Goal: Complete application form: Complete application form

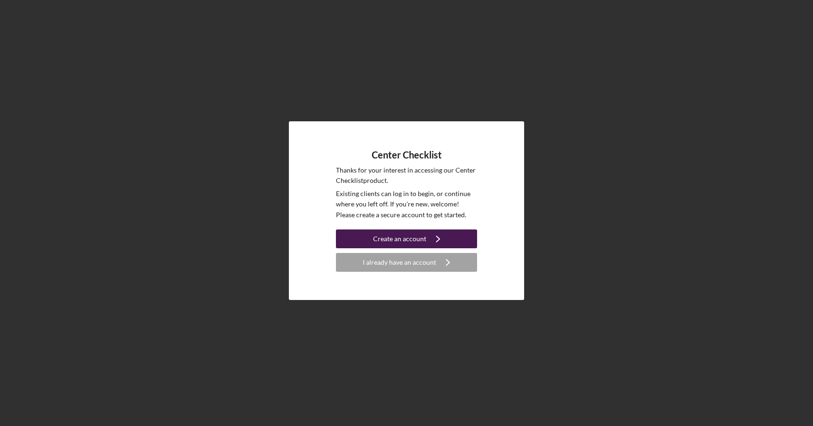
click at [400, 246] on div "Create an account" at bounding box center [399, 238] width 53 height 19
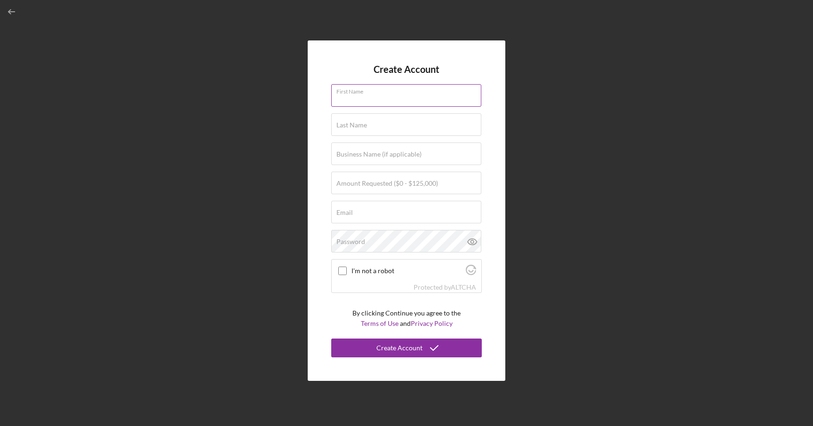
click at [387, 92] on div "First Name" at bounding box center [406, 96] width 150 height 24
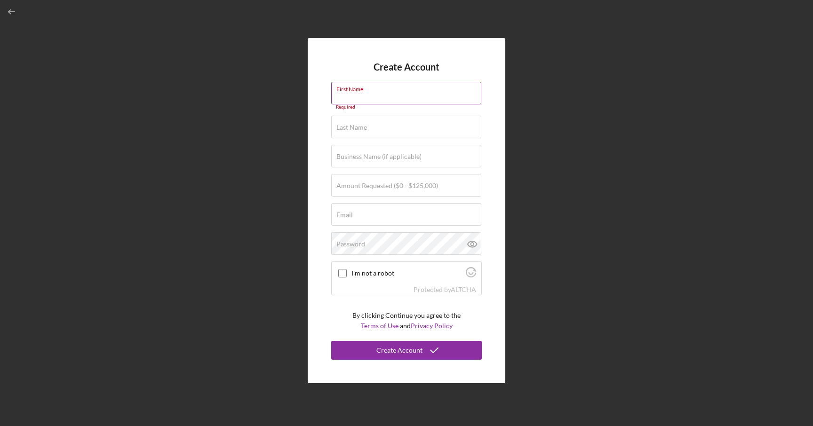
click at [387, 92] on div "First Name Required" at bounding box center [406, 96] width 150 height 28
type input "Hana"
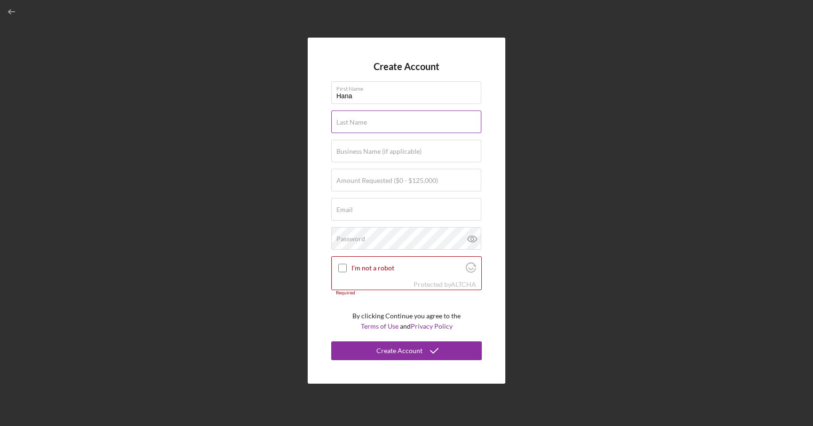
click at [382, 122] on input "Last Name" at bounding box center [406, 122] width 150 height 23
type input "Salad"
click at [375, 181] on label "Amount Requested ($0 - $125,000)" at bounding box center [387, 181] width 102 height 8
click at [375, 181] on input "Amount Requested ($0 - $125,000)" at bounding box center [406, 180] width 150 height 23
type input "$50,000"
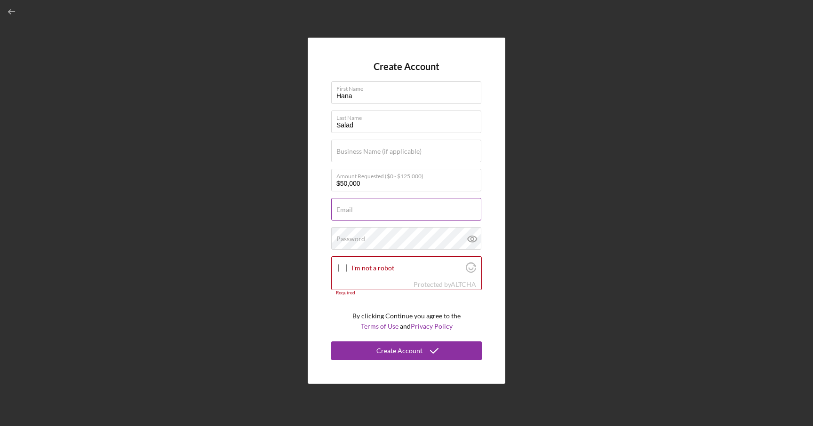
click at [402, 225] on form "Create Account First Name [PERSON_NAME] Last Name Salad Business Name (if appli…" at bounding box center [406, 210] width 150 height 299
click at [402, 217] on input "Email" at bounding box center [406, 209] width 150 height 23
type input "[EMAIL_ADDRESS][DOMAIN_NAME]"
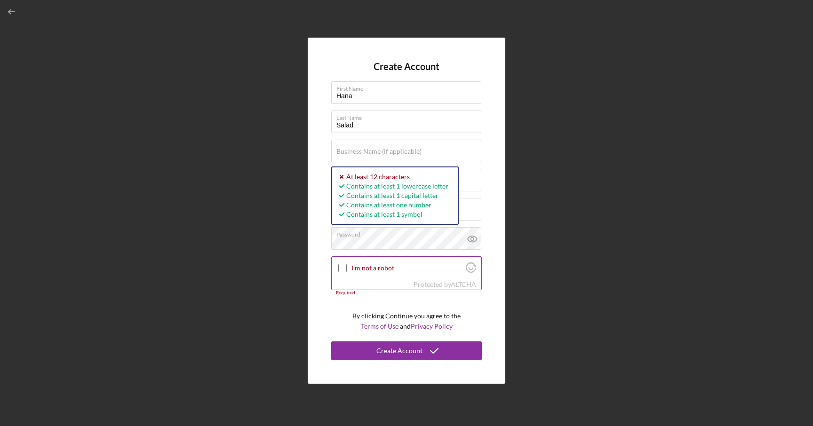
click at [346, 269] on input "I'm not a robot" at bounding box center [342, 268] width 8 height 8
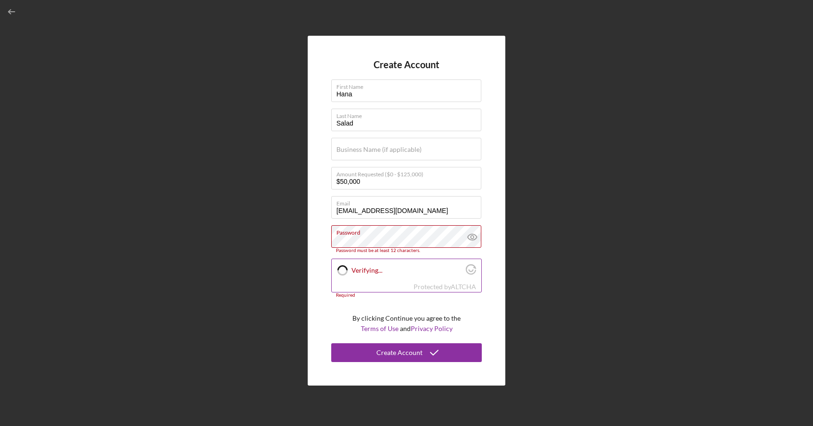
checkbox input "true"
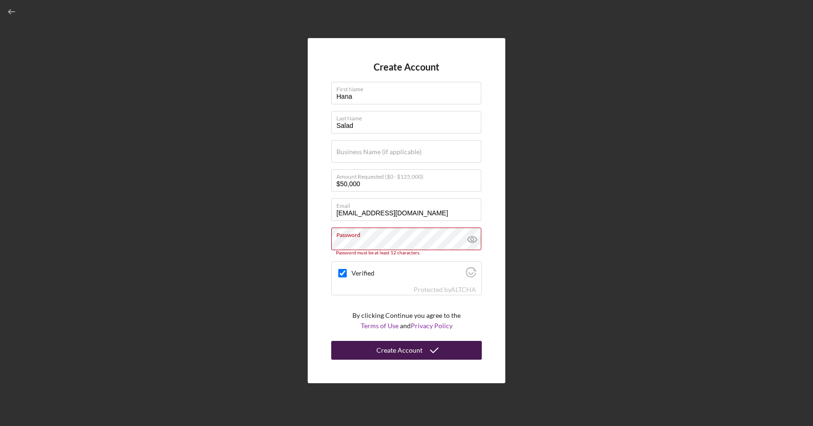
click at [402, 347] on div "Create Account" at bounding box center [399, 350] width 46 height 19
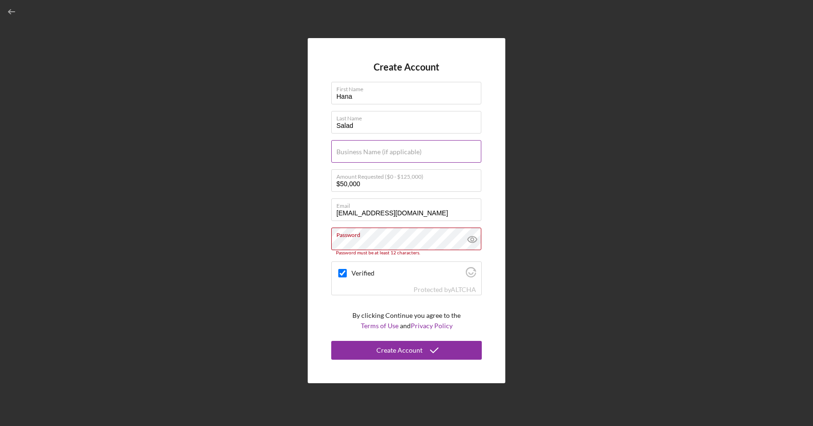
click at [434, 152] on input "Business Name (if applicable)" at bounding box center [406, 151] width 150 height 23
type input "[GEOGRAPHIC_DATA]"
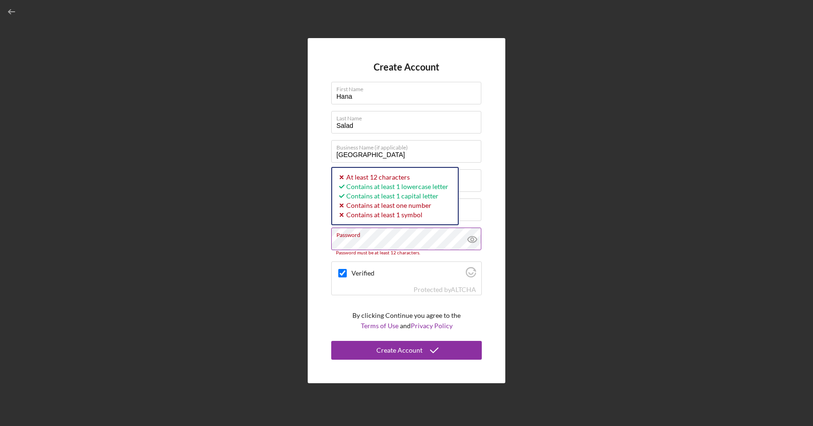
click at [471, 238] on icon at bounding box center [471, 239] width 3 height 3
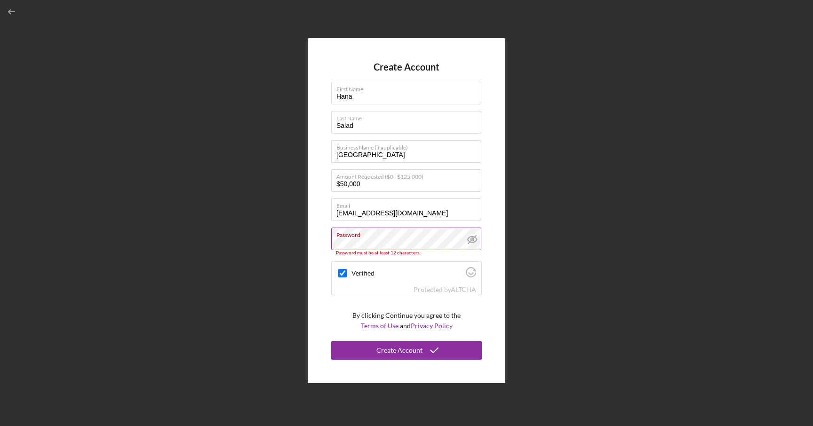
click at [471, 238] on icon at bounding box center [471, 239] width 3 height 3
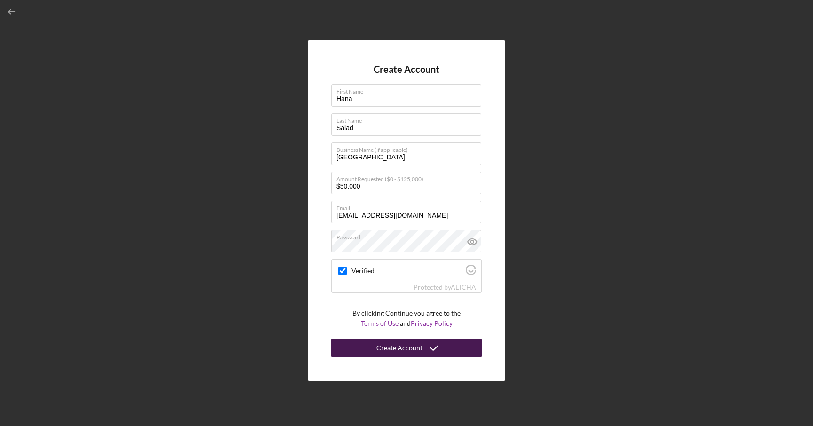
click at [453, 351] on button "Create Account" at bounding box center [406, 348] width 150 height 19
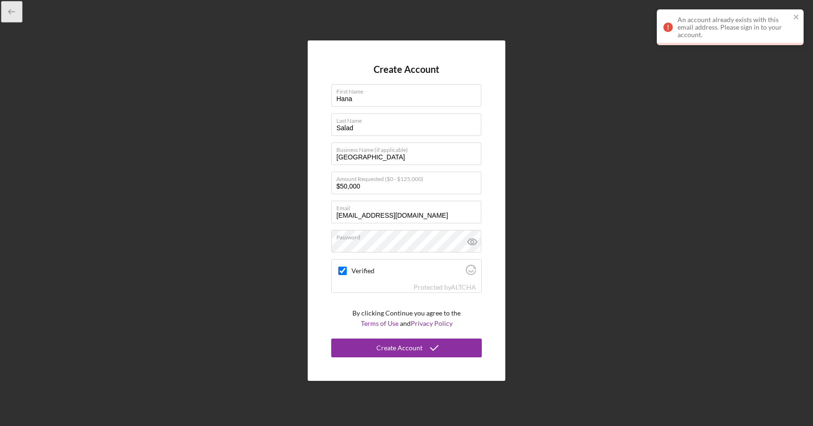
click at [10, 12] on icon "button" at bounding box center [11, 11] width 21 height 21
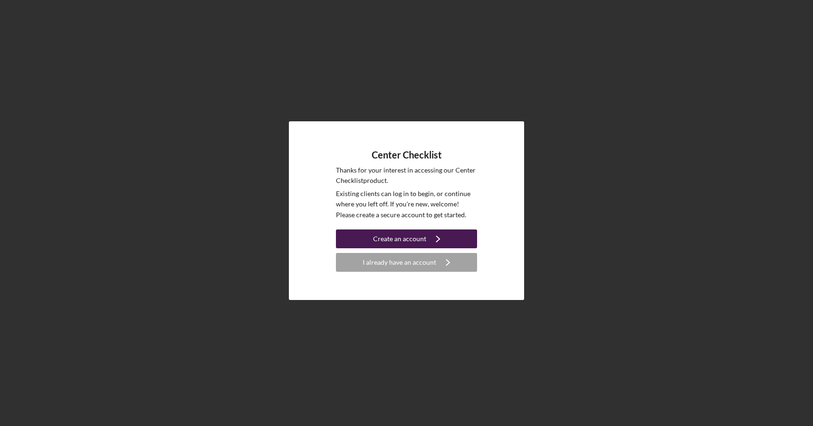
click at [427, 232] on icon "Icon/Navigate" at bounding box center [438, 239] width 24 height 24
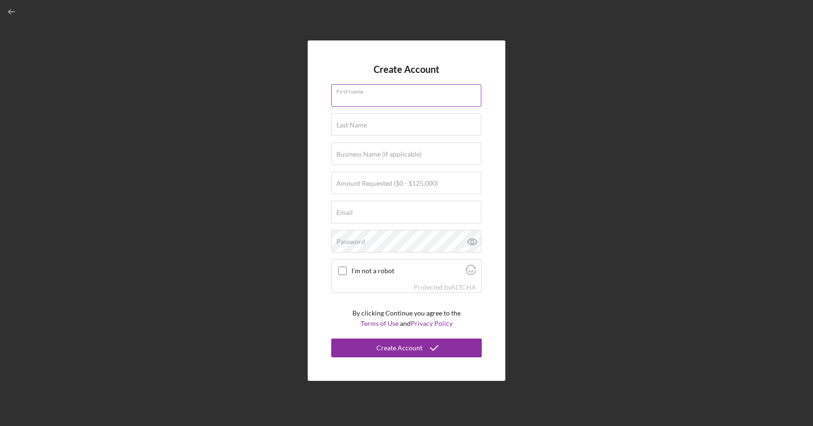
click at [357, 104] on input "First Name" at bounding box center [406, 95] width 150 height 23
click at [322, 98] on div "Create Account First Name Last Name Business Name (if applicable) Amount Reques…" at bounding box center [406, 210] width 197 height 340
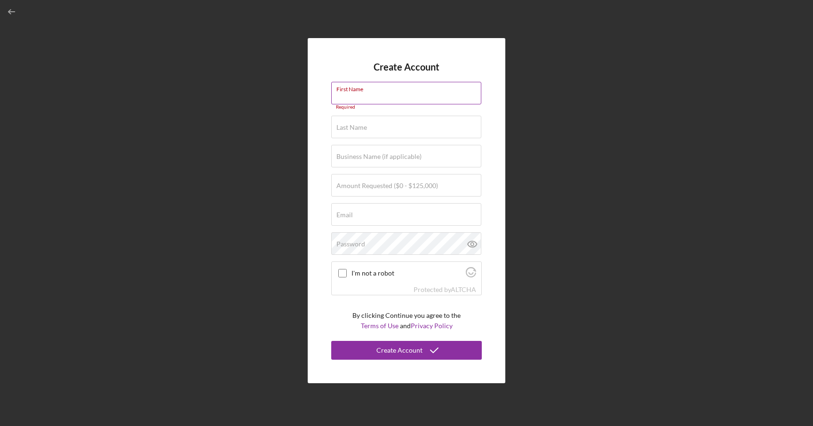
click at [360, 98] on input "First Name" at bounding box center [406, 93] width 150 height 23
click at [18, 11] on icon "button" at bounding box center [11, 11] width 21 height 21
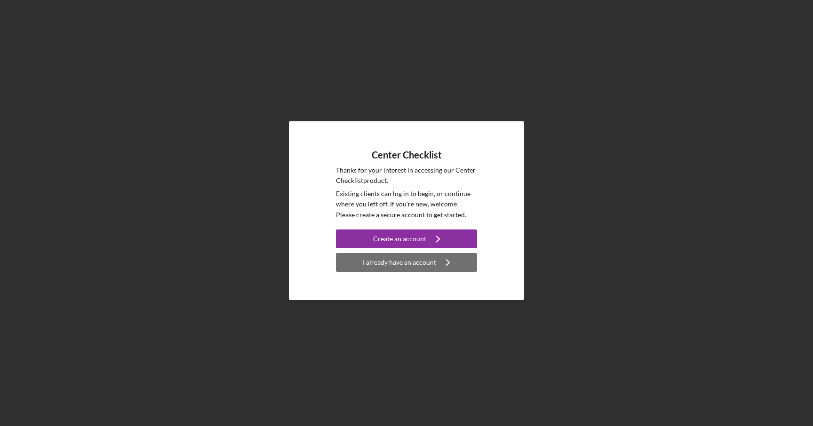
click at [388, 257] on div "I already have an account" at bounding box center [399, 262] width 73 height 19
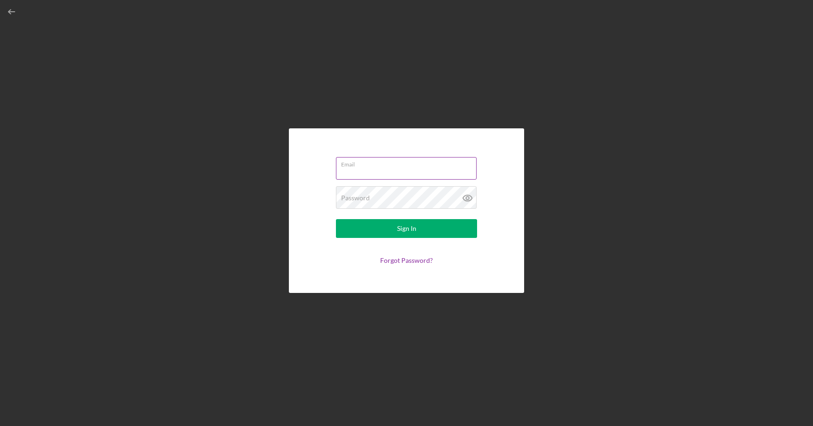
click at [372, 175] on input "Email" at bounding box center [406, 168] width 141 height 23
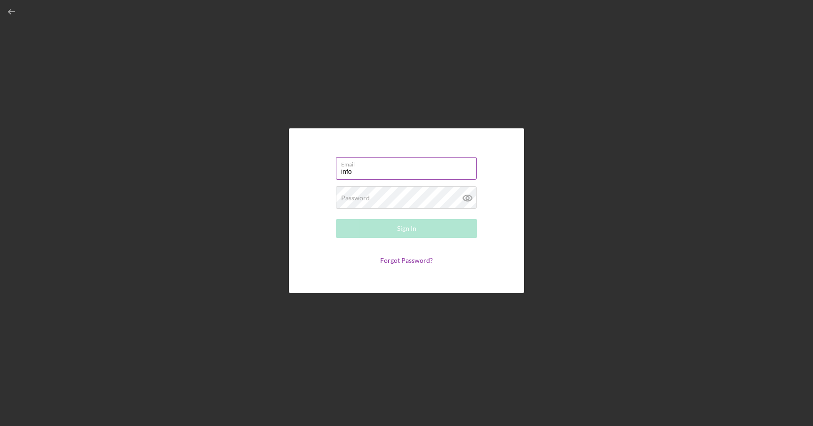
type input "[EMAIL_ADDRESS][DOMAIN_NAME]"
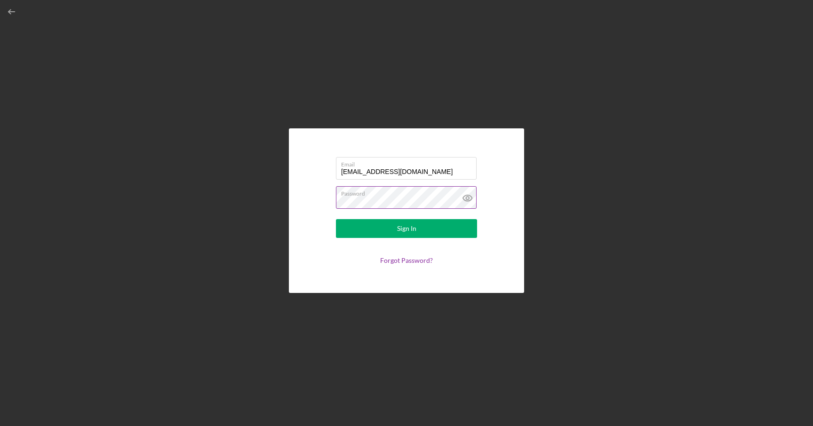
click at [470, 198] on icon at bounding box center [468, 198] width 24 height 24
click at [458, 231] on button "Sign In" at bounding box center [406, 228] width 141 height 19
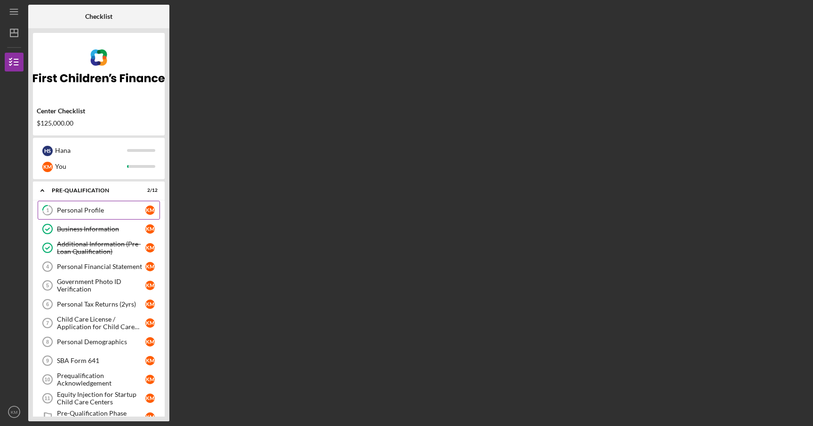
click at [80, 211] on div "Personal Profile" at bounding box center [101, 210] width 88 height 8
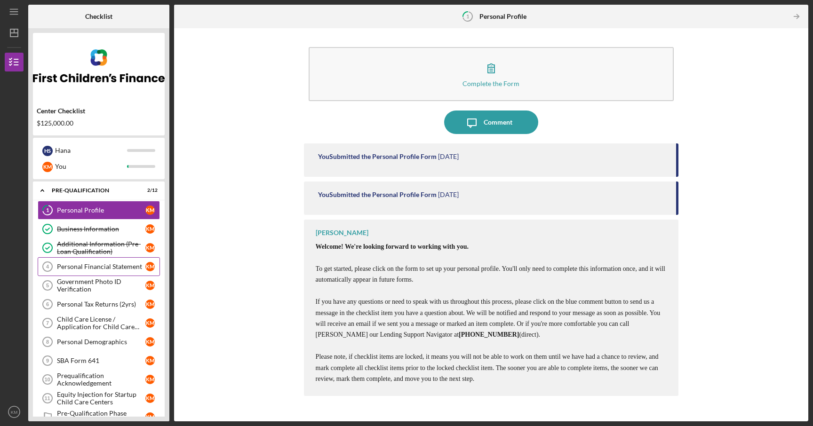
click at [90, 268] on div "Personal Financial Statement" at bounding box center [101, 267] width 88 height 8
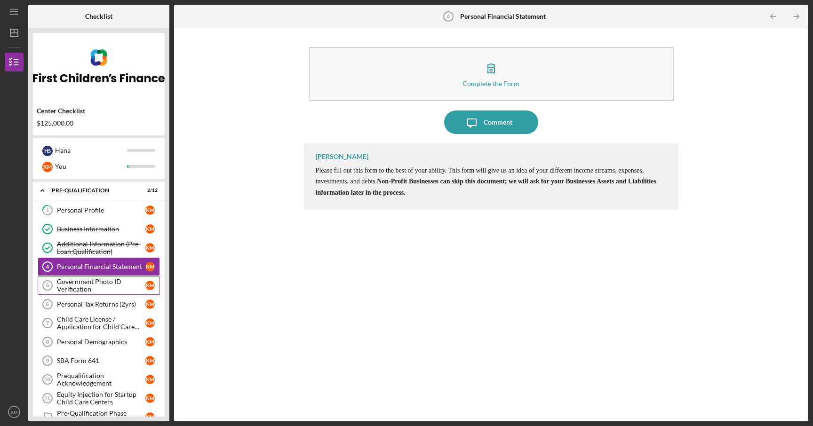
click at [111, 284] on div "Government Photo ID Verification" at bounding box center [101, 285] width 88 height 15
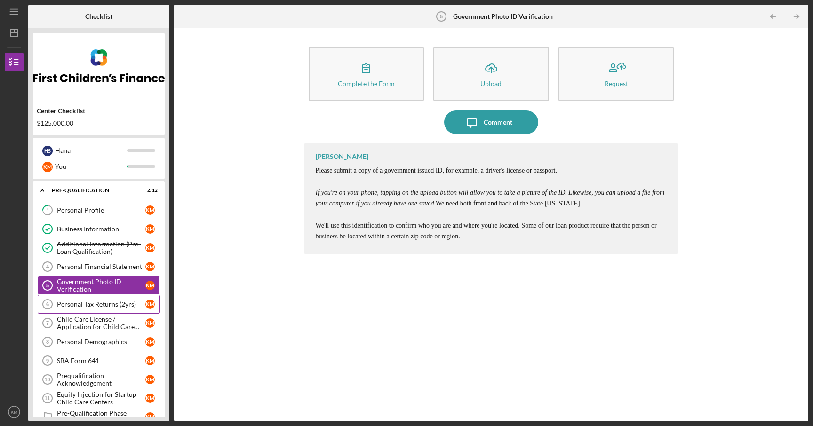
click at [112, 303] on div "Personal Tax Returns (2yrs)" at bounding box center [101, 304] width 88 height 8
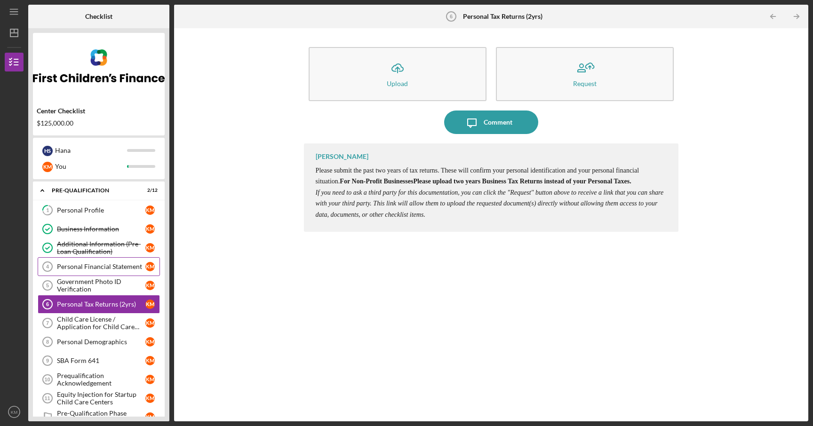
click at [112, 258] on link "Personal Financial Statement 4 Personal Financial Statement K M" at bounding box center [99, 266] width 122 height 19
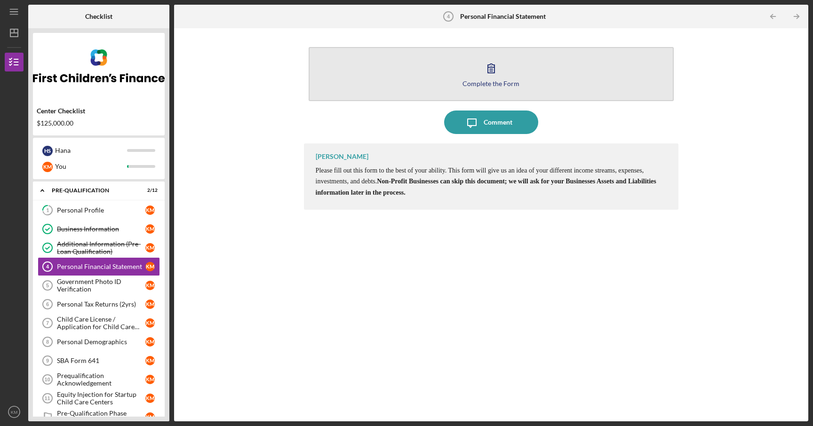
click at [360, 59] on button "Complete the Form Form" at bounding box center [490, 74] width 365 height 54
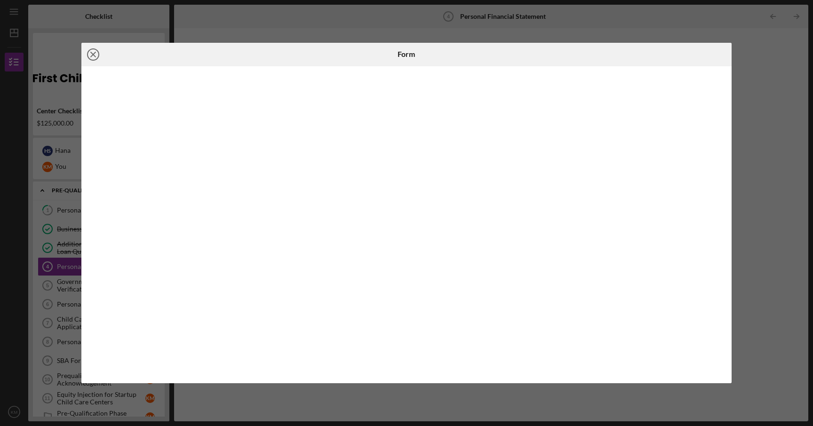
click at [89, 51] on icon "Icon/Close" at bounding box center [93, 55] width 24 height 24
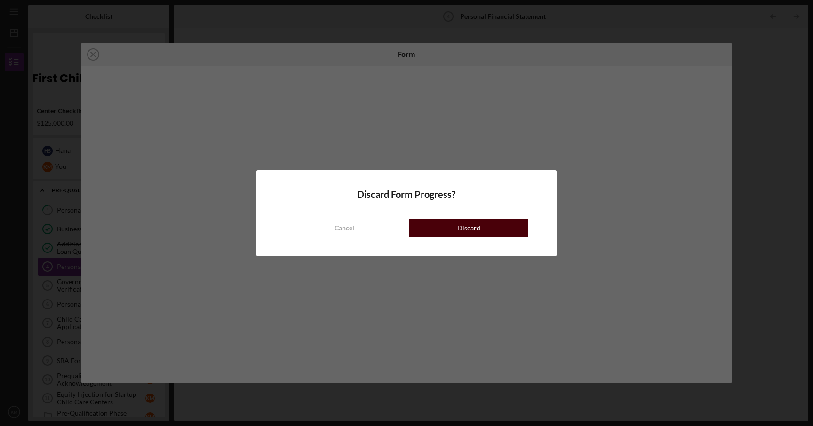
click at [427, 227] on button "Discard" at bounding box center [468, 228] width 119 height 19
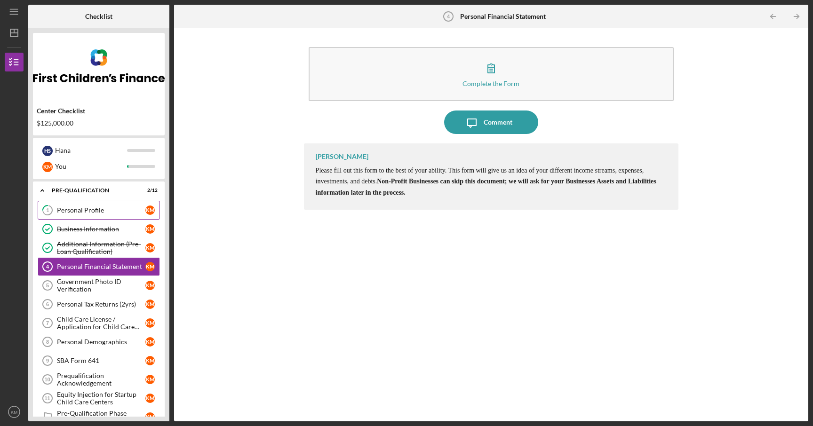
click at [94, 216] on link "1 Personal Profile K M" at bounding box center [99, 210] width 122 height 19
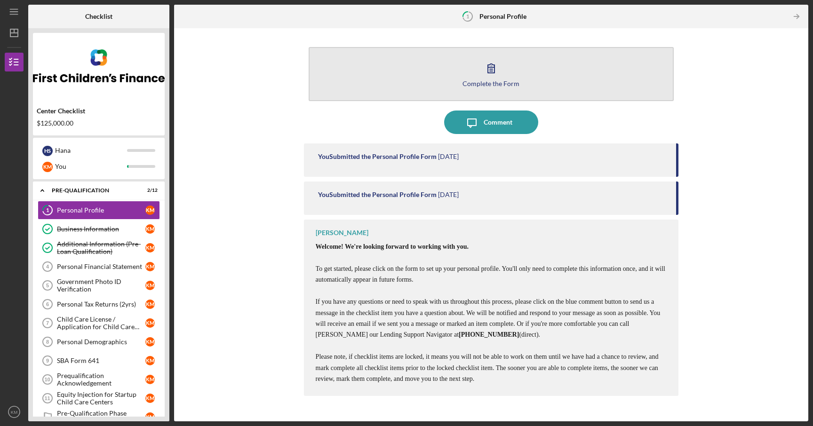
click at [495, 78] on icon "button" at bounding box center [491, 68] width 24 height 24
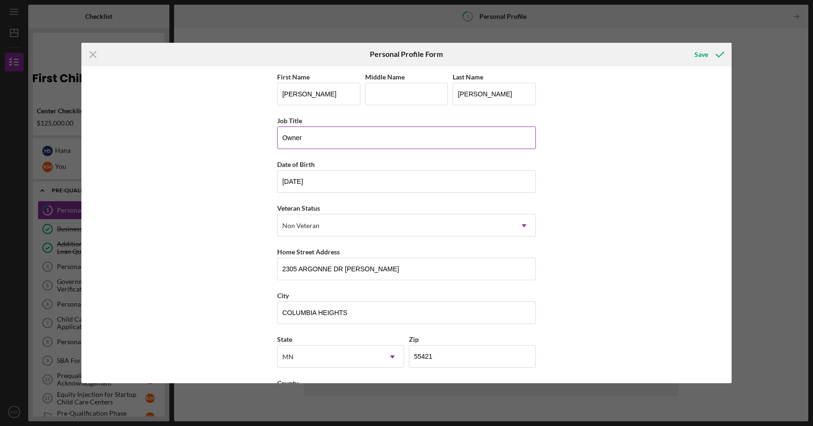
click at [331, 140] on input "Owner" at bounding box center [406, 137] width 259 height 23
type input "Administrator"
click at [556, 197] on div "First Name [PERSON_NAME] Middle Name Last Name [PERSON_NAME] Title Administrato…" at bounding box center [406, 224] width 650 height 317
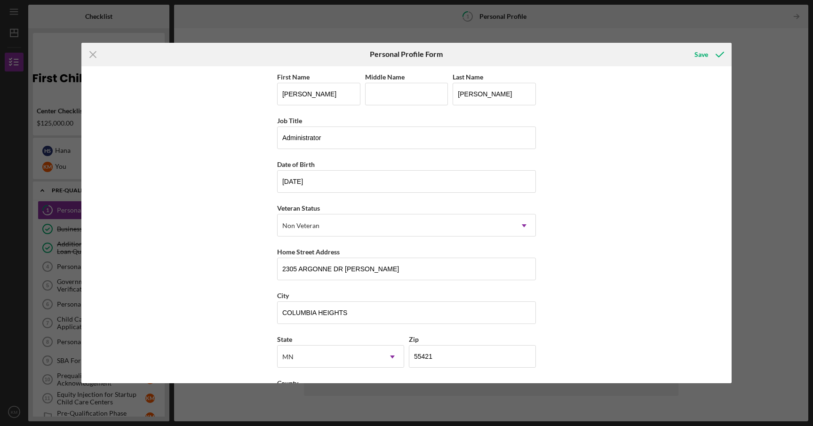
scroll to position [42, 0]
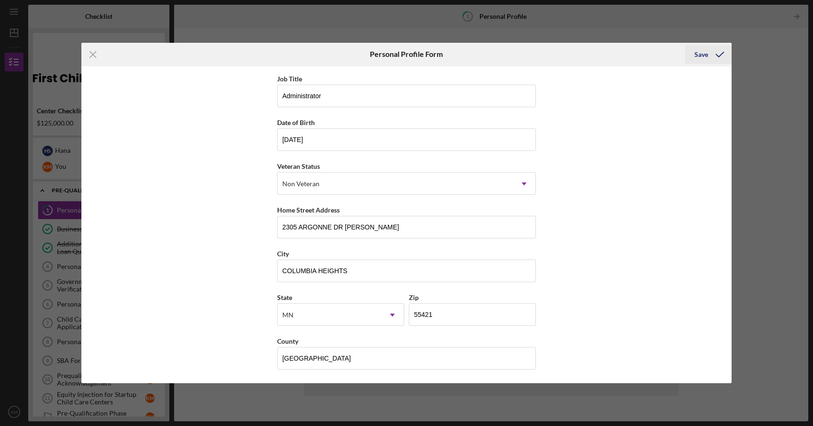
click at [711, 55] on icon "submit" at bounding box center [720, 55] width 24 height 24
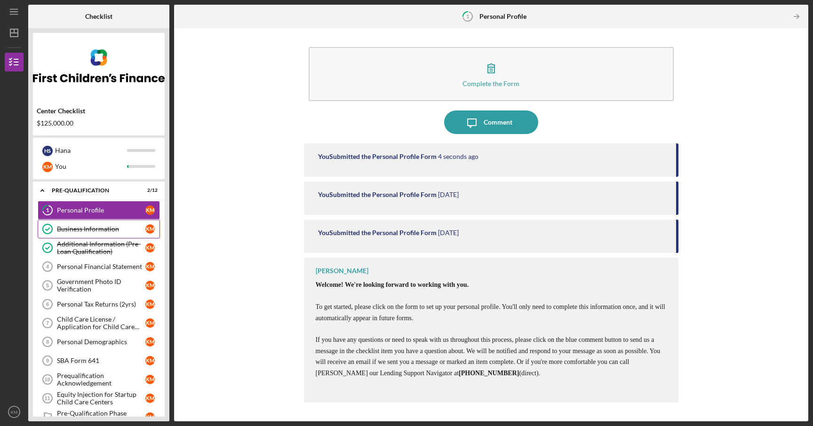
click at [98, 227] on div "Business Information" at bounding box center [101, 229] width 88 height 8
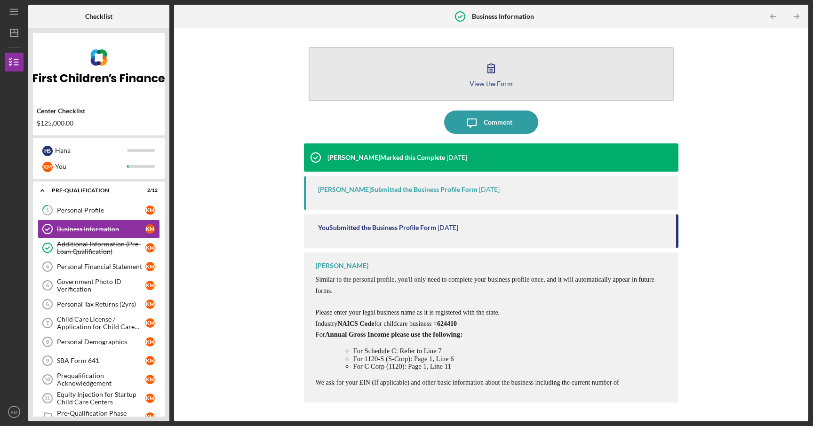
click at [499, 72] on icon "button" at bounding box center [491, 68] width 24 height 24
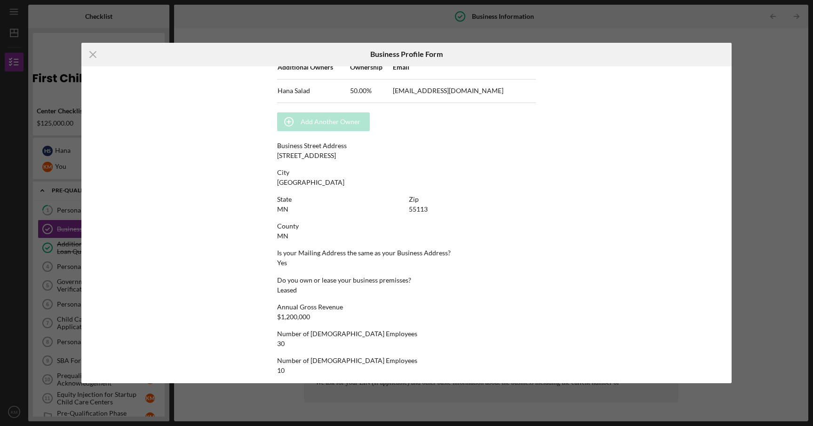
scroll to position [445, 0]
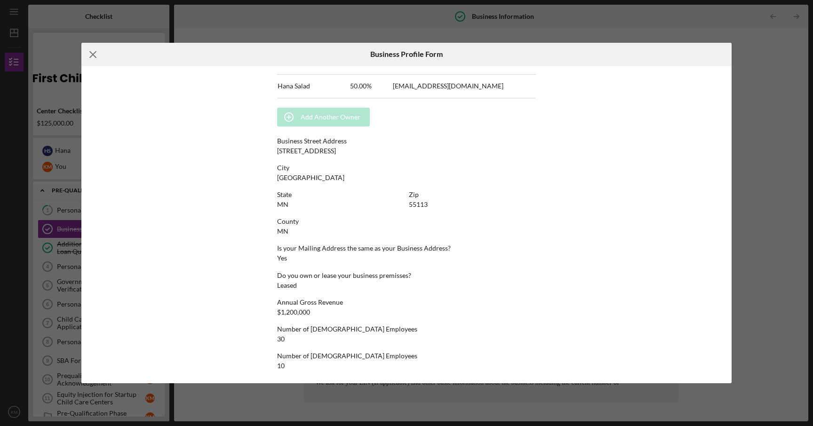
click at [94, 55] on icon "Icon/Menu Close" at bounding box center [93, 55] width 24 height 24
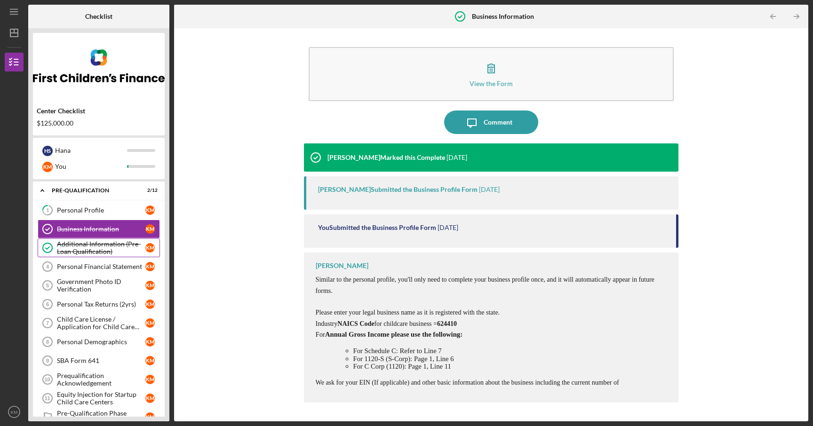
click at [91, 250] on div "Additional Information (Pre-Loan Qualification)" at bounding box center [101, 247] width 88 height 15
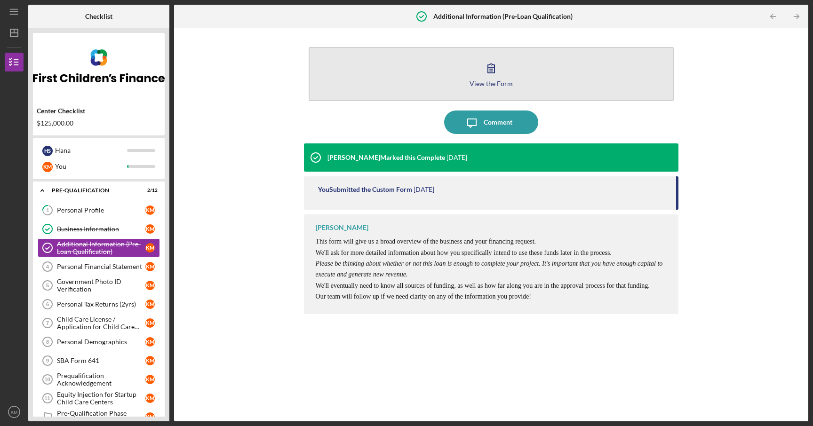
click at [490, 74] on icon "button" at bounding box center [491, 68] width 24 height 24
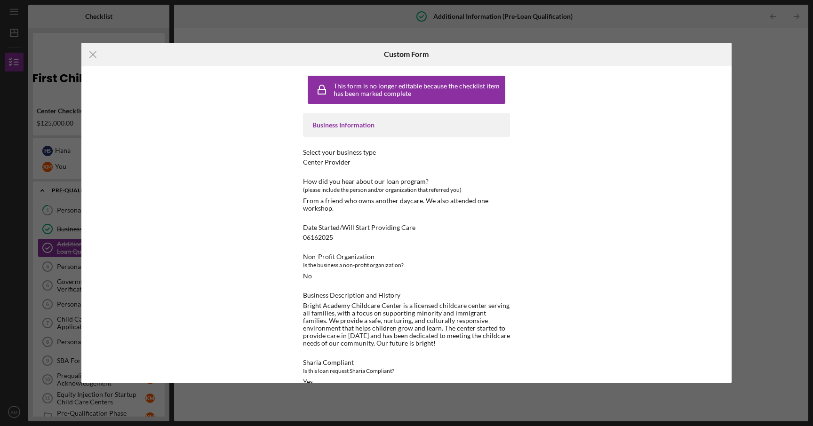
scroll to position [16, 0]
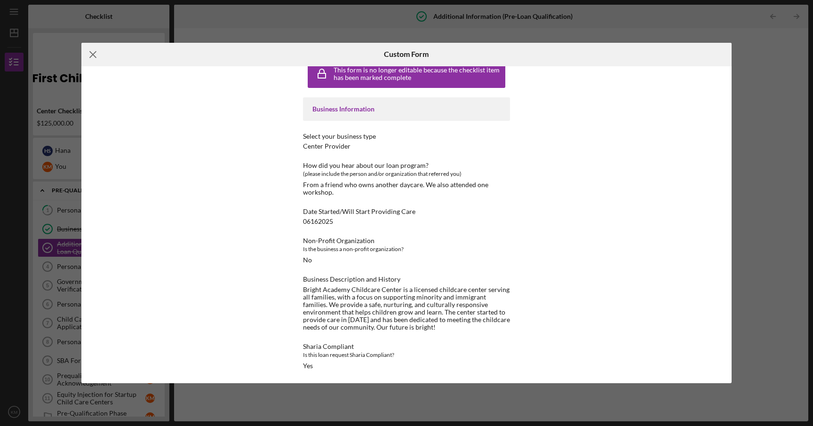
click at [99, 54] on icon "Icon/Menu Close" at bounding box center [93, 55] width 24 height 24
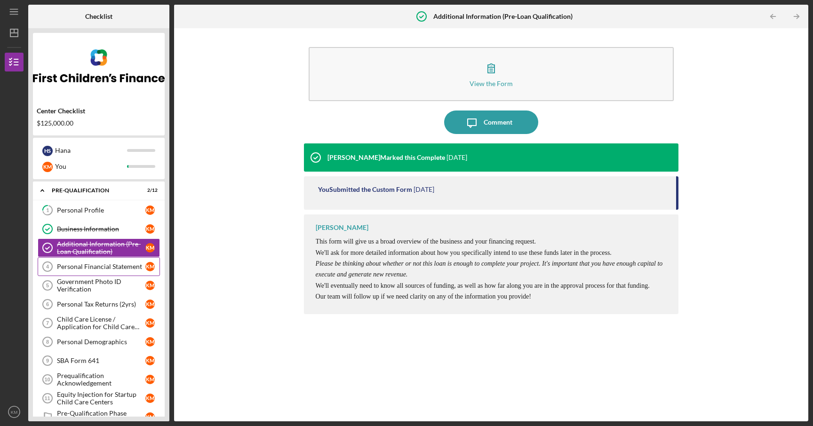
click at [125, 260] on link "Personal Financial Statement 4 Personal Financial Statement K M" at bounding box center [99, 266] width 122 height 19
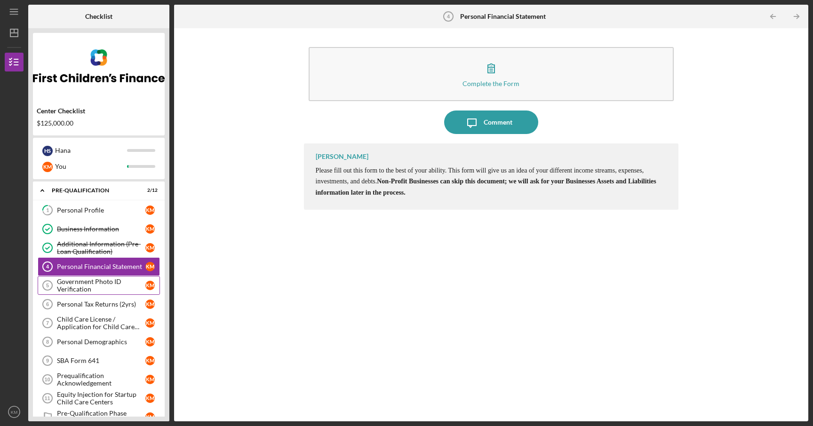
click at [117, 281] on div "Government Photo ID Verification" at bounding box center [101, 285] width 88 height 15
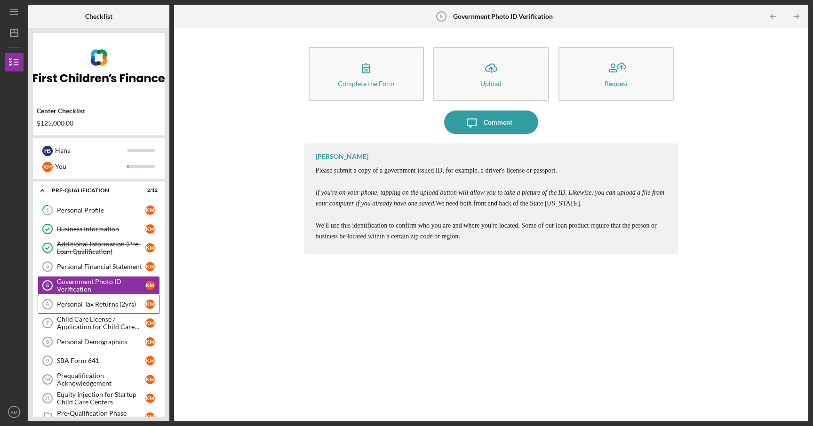
click at [113, 301] on div "Personal Tax Returns (2yrs)" at bounding box center [101, 304] width 88 height 8
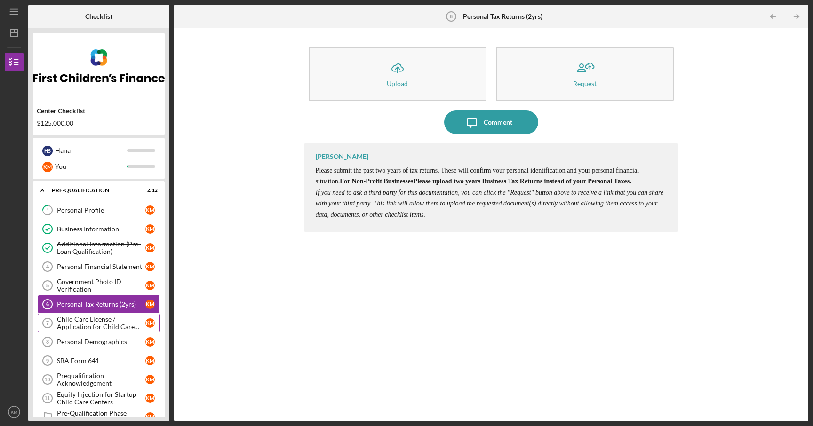
click at [114, 324] on div "Child Care License / Application for Child Care License" at bounding box center [101, 323] width 88 height 15
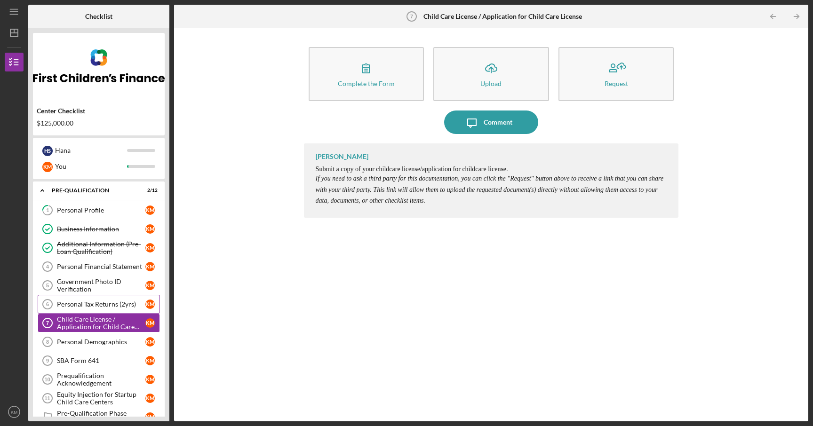
click at [102, 305] on div "Personal Tax Returns (2yrs)" at bounding box center [101, 304] width 88 height 8
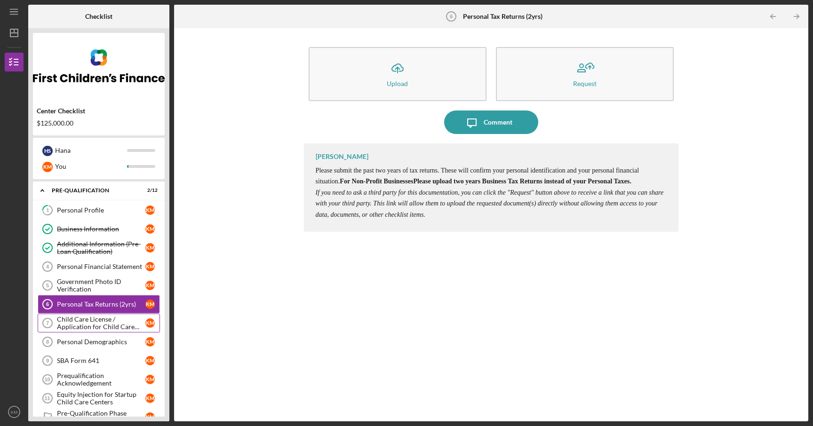
click at [100, 320] on div "Child Care License / Application for Child Care License" at bounding box center [101, 323] width 88 height 15
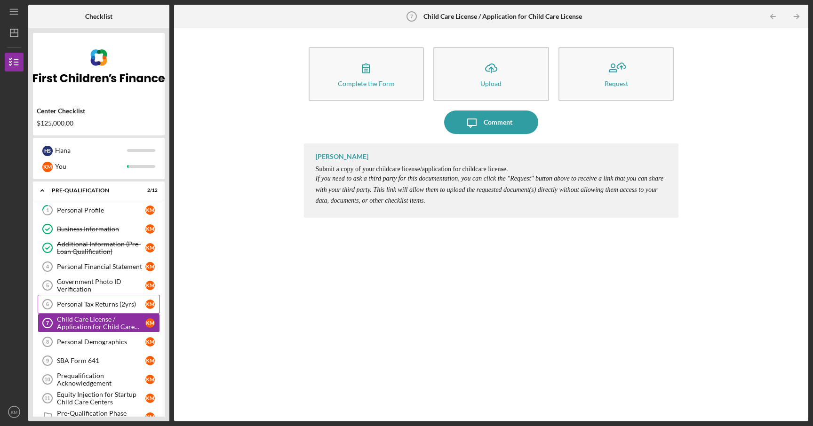
click at [90, 299] on link "Personal Tax Returns (2yrs) 6 Personal Tax Returns (2yrs) K M" at bounding box center [99, 304] width 122 height 19
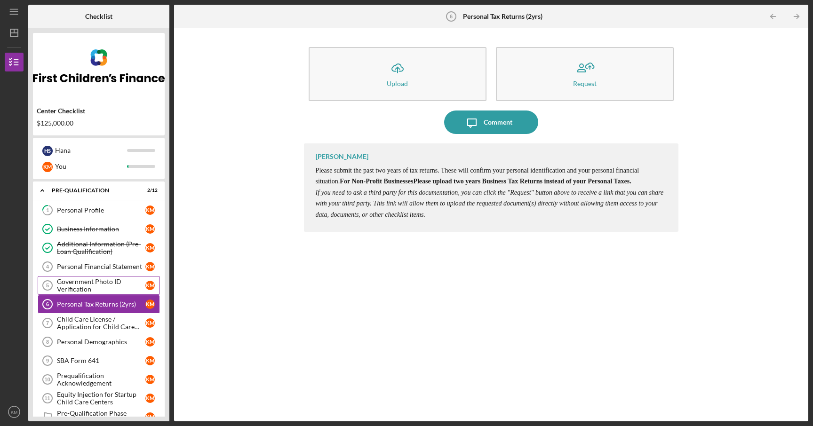
click at [90, 287] on div "Government Photo ID Verification" at bounding box center [101, 285] width 88 height 15
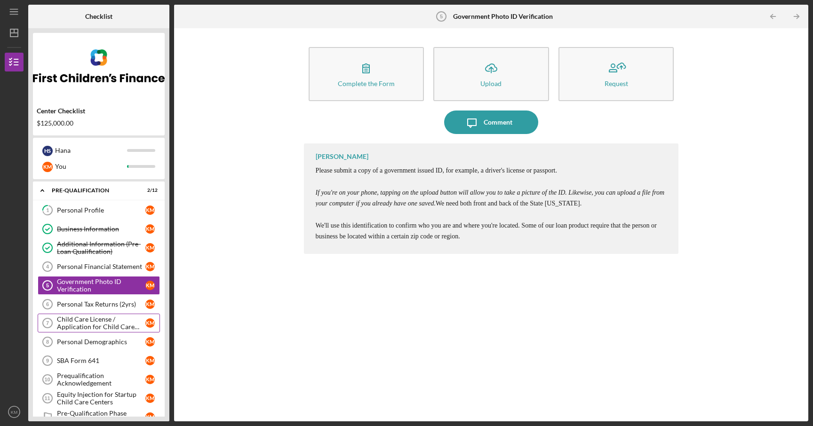
click at [81, 327] on div "Child Care License / Application for Child Care License" at bounding box center [101, 323] width 88 height 15
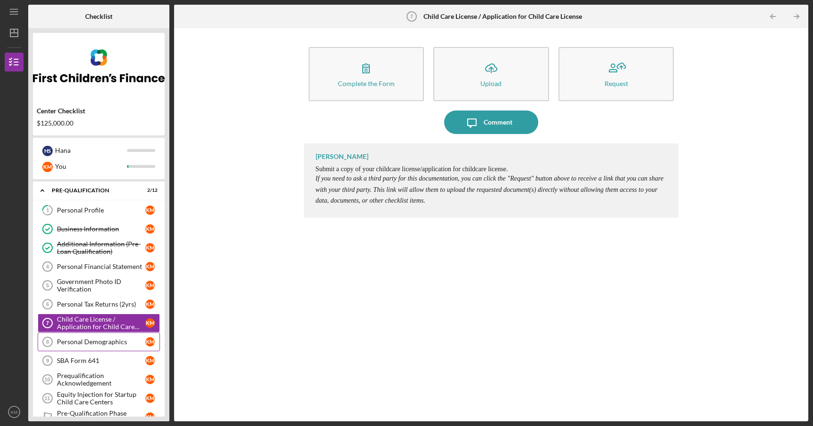
click at [79, 340] on div "Personal Demographics" at bounding box center [101, 342] width 88 height 8
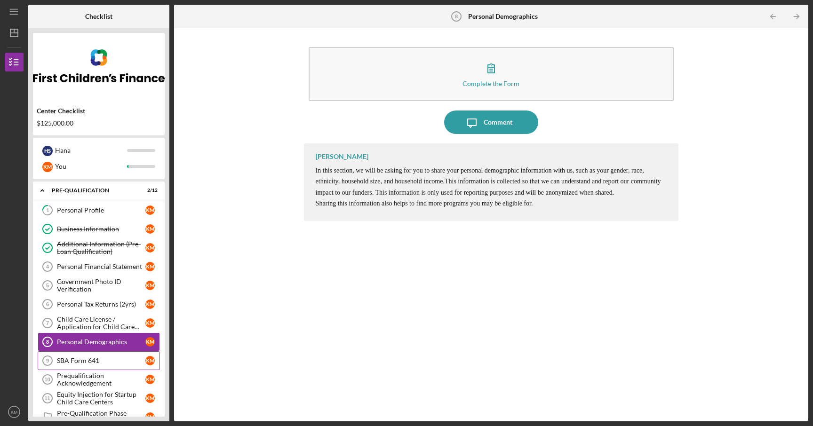
click at [103, 357] on div "SBA Form 641" at bounding box center [101, 361] width 88 height 8
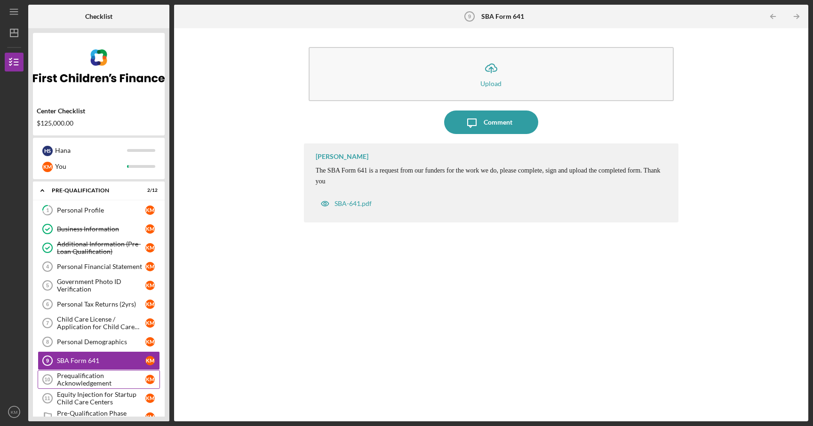
click at [108, 379] on div "Prequalification Acknowledgement" at bounding box center [101, 379] width 88 height 15
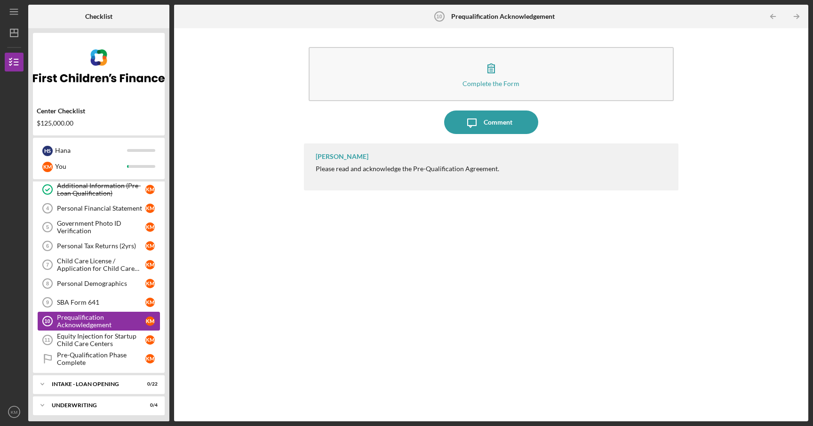
scroll to position [125, 0]
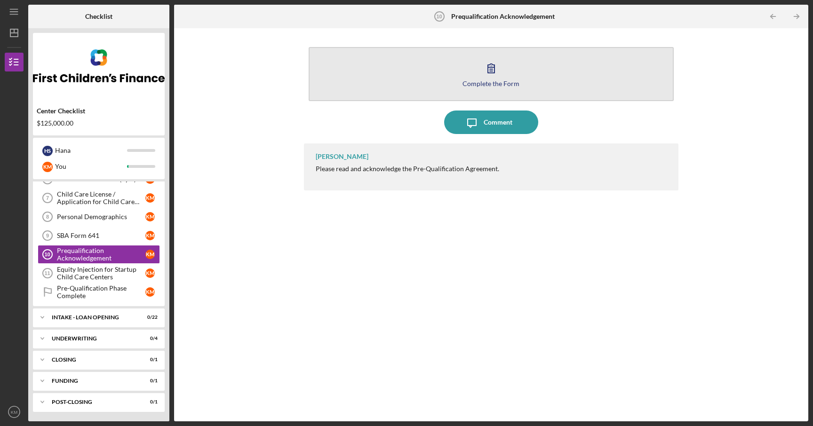
click at [452, 74] on button "Complete the Form Form" at bounding box center [490, 74] width 365 height 54
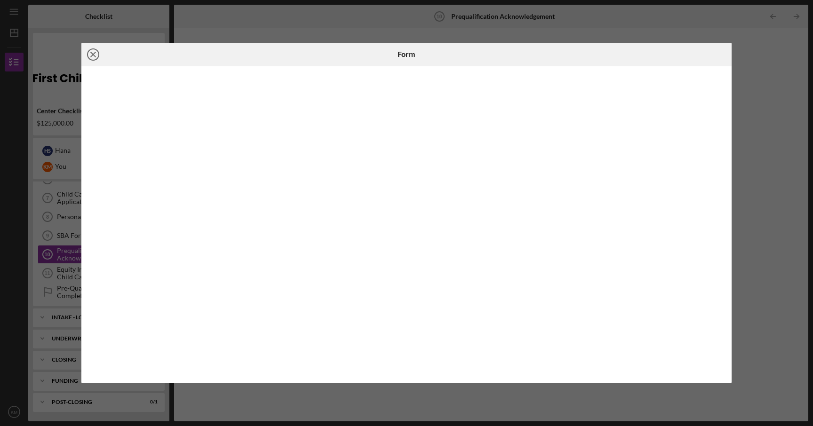
click at [99, 53] on circle at bounding box center [92, 54] width 11 height 11
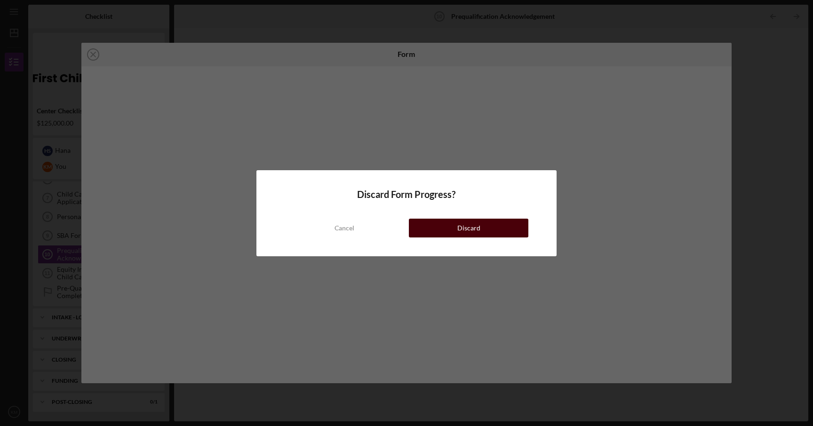
click at [454, 231] on button "Discard" at bounding box center [468, 228] width 119 height 19
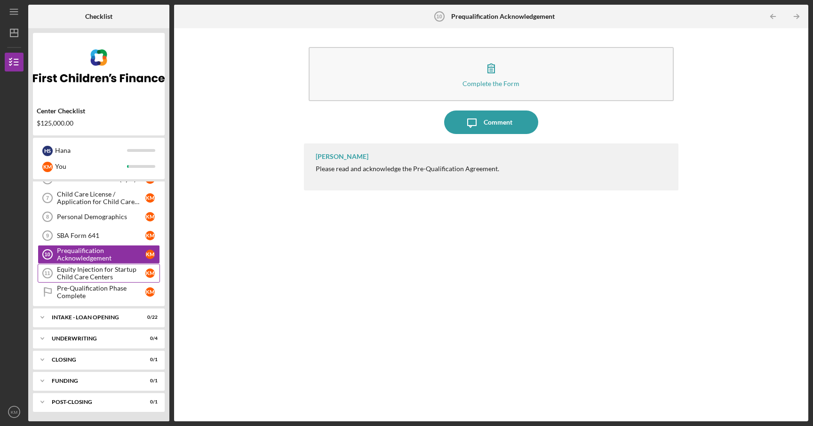
click at [84, 273] on div "Equity Injection for Startup Child Care Centers" at bounding box center [101, 273] width 88 height 15
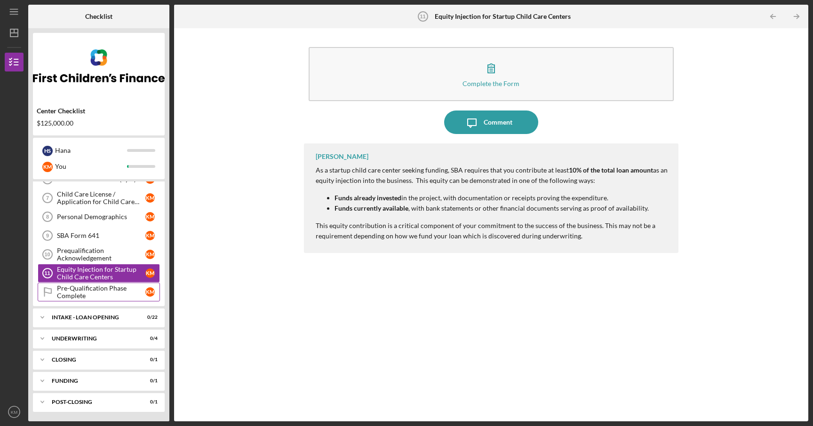
click at [86, 292] on div "Pre-Qualification Phase Complete" at bounding box center [101, 291] width 88 height 15
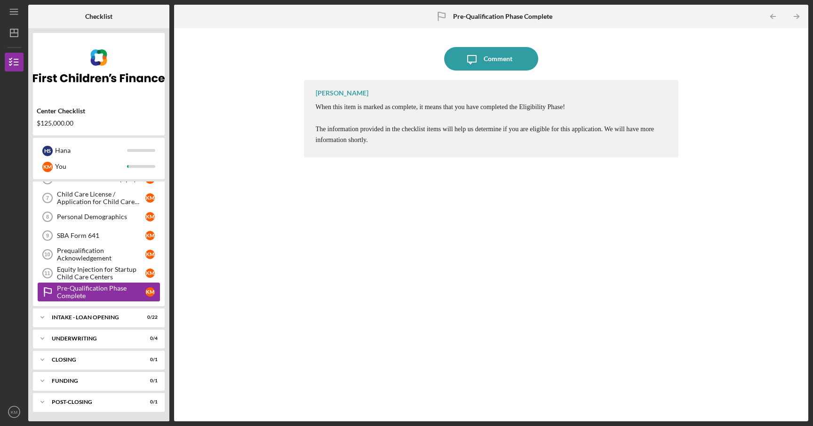
click at [87, 283] on link "Pre-Qualification Phase Complete Pre-Qualification Phase Complete K M" at bounding box center [99, 292] width 122 height 19
click at [86, 276] on div "Equity Injection for Startup Child Care Centers" at bounding box center [101, 273] width 88 height 15
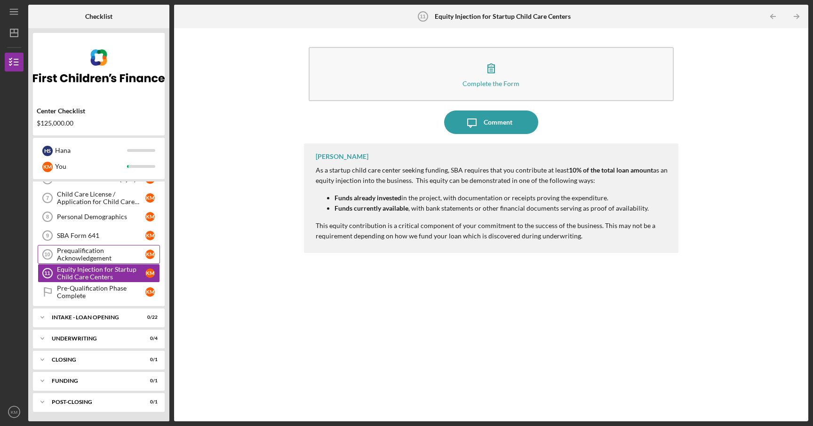
click at [86, 254] on div "Prequalification Acknowledgement" at bounding box center [101, 254] width 88 height 15
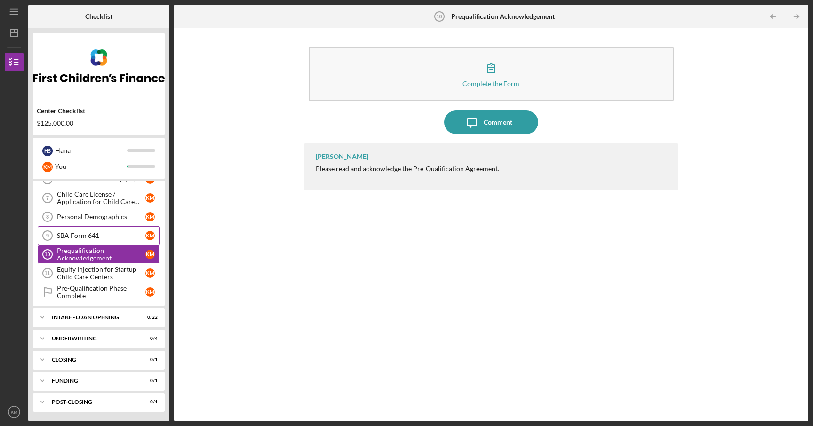
click at [85, 236] on div "SBA Form 641" at bounding box center [101, 236] width 88 height 8
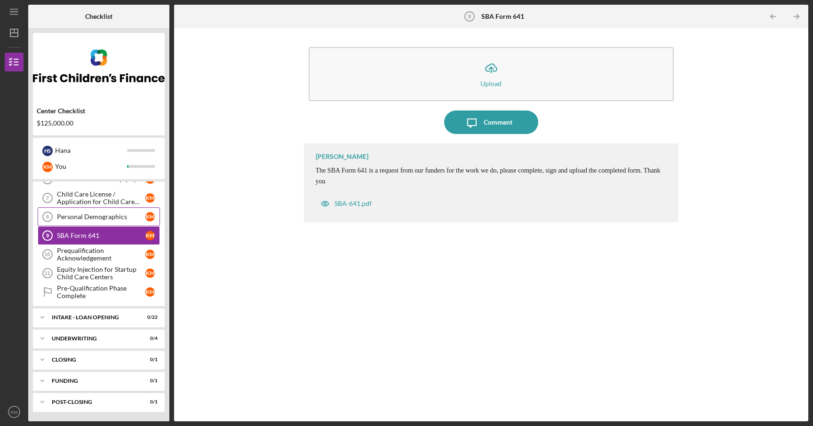
click at [81, 218] on div "Personal Demographics" at bounding box center [101, 217] width 88 height 8
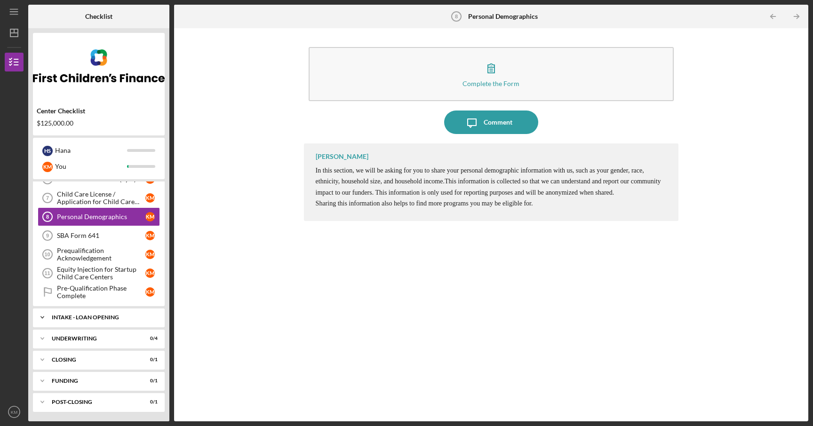
scroll to position [122, 0]
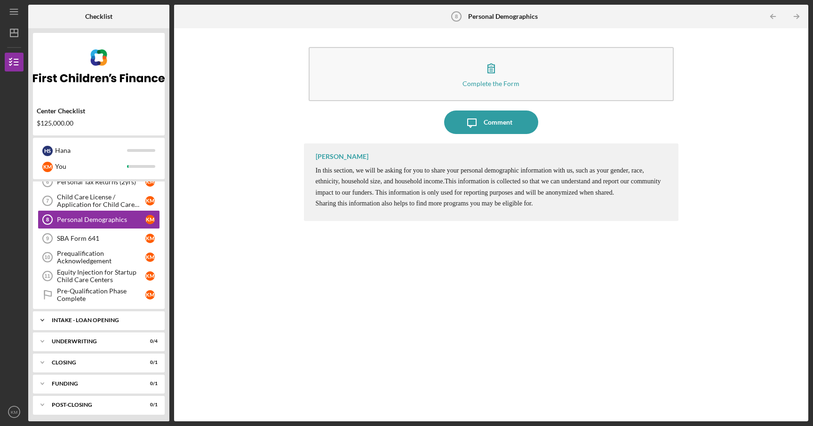
click at [80, 316] on div "Icon/Expander INTAKE - LOAN OPENING 0 / 22" at bounding box center [99, 320] width 132 height 19
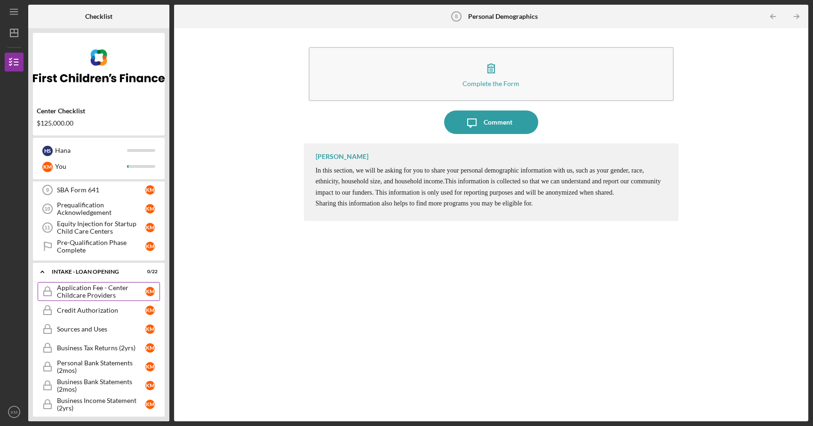
scroll to position [204, 0]
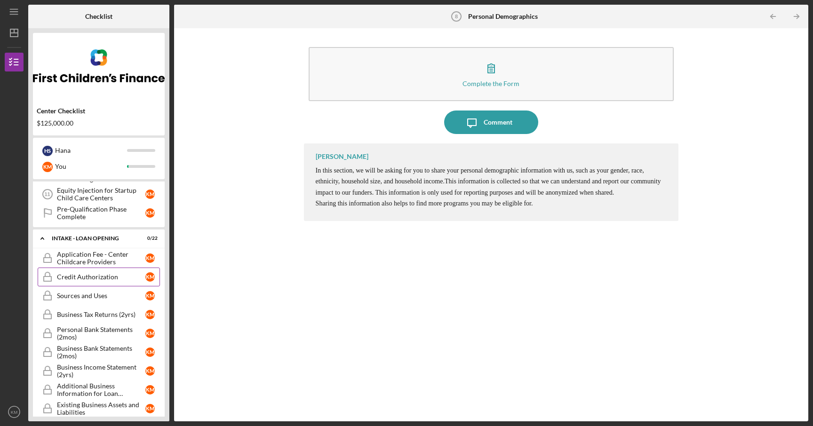
click at [98, 277] on div "Credit Authorization" at bounding box center [101, 277] width 88 height 8
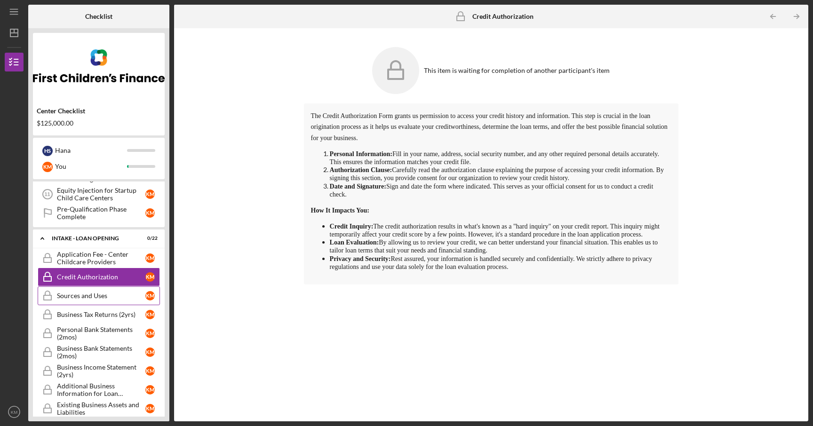
click at [92, 291] on link "Sources and Uses Sources and Uses K M" at bounding box center [99, 295] width 122 height 19
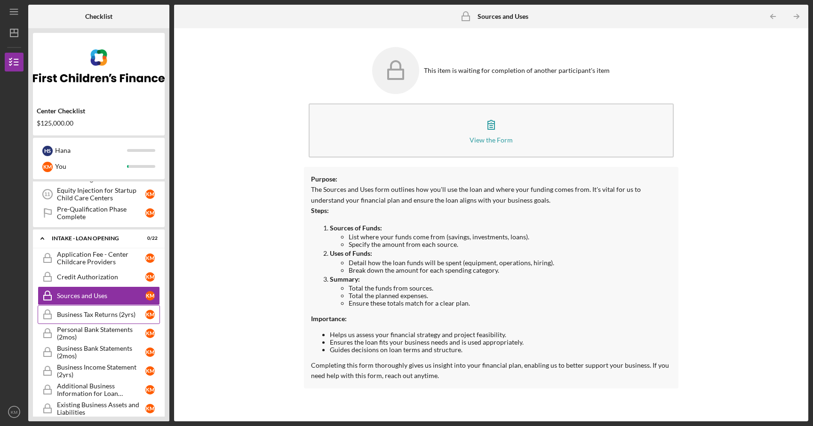
click at [92, 314] on div "Business Tax Returns (2yrs)" at bounding box center [101, 315] width 88 height 8
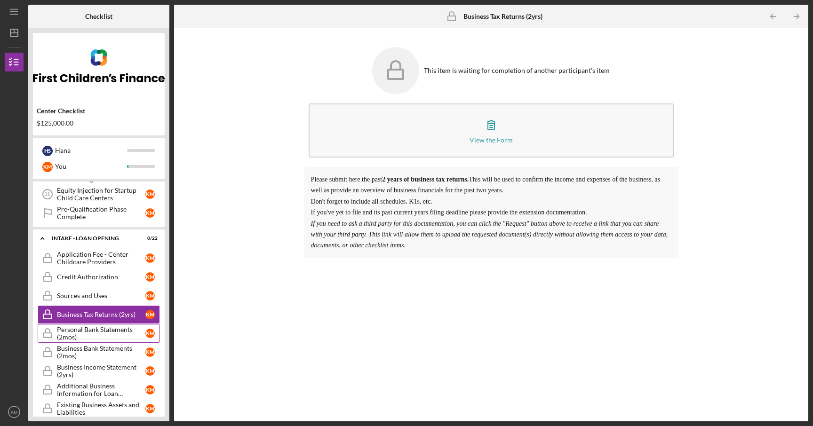
click at [96, 330] on div "Personal Bank Statements (2mos)" at bounding box center [101, 333] width 88 height 15
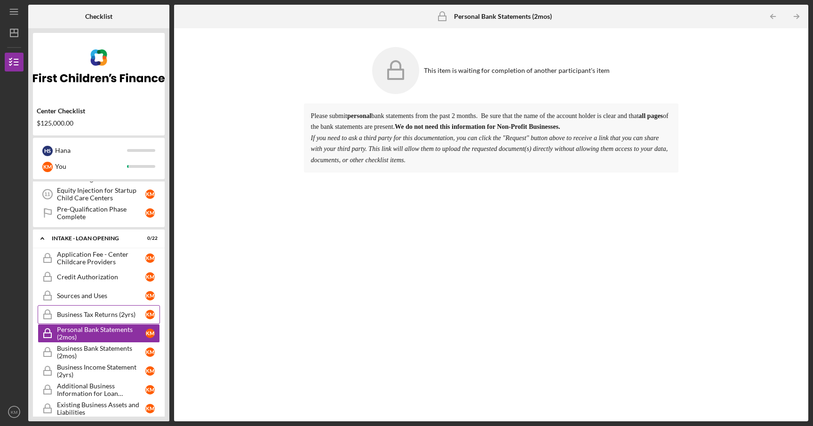
click at [95, 306] on link "Business Tax Returns (2yrs) Business Tax Returns (2yrs) K M" at bounding box center [99, 314] width 122 height 19
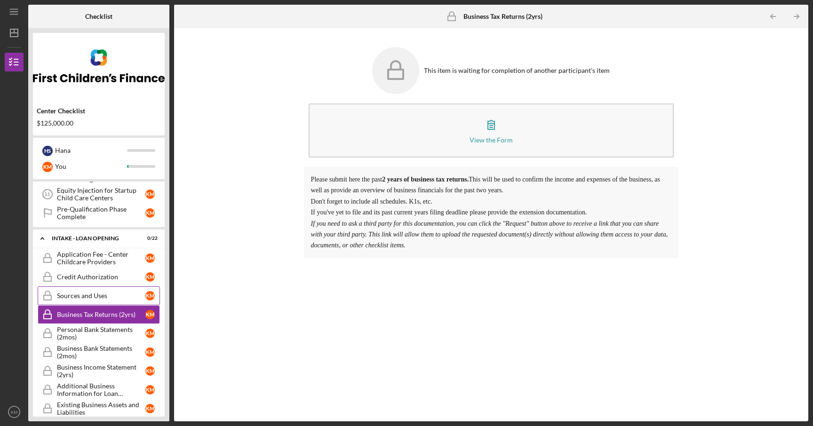
click at [95, 299] on div "Sources and Uses" at bounding box center [101, 296] width 88 height 8
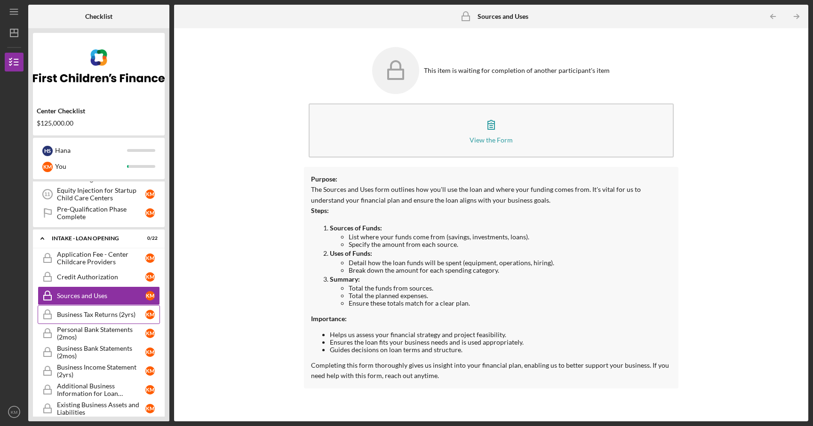
click at [96, 311] on div "Business Tax Returns (2yrs)" at bounding box center [101, 315] width 88 height 8
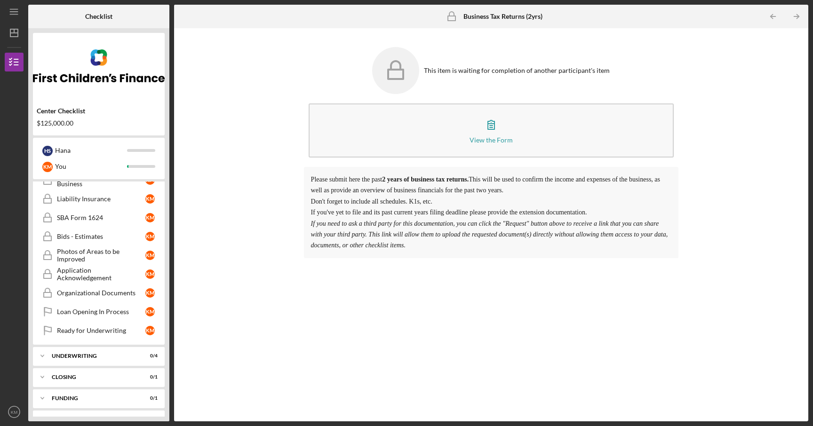
scroll to position [544, 0]
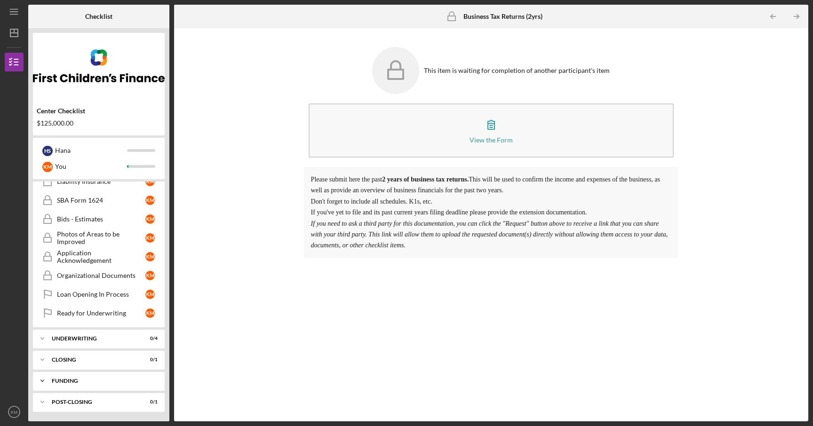
click at [76, 382] on div "Funding" at bounding box center [102, 381] width 101 height 6
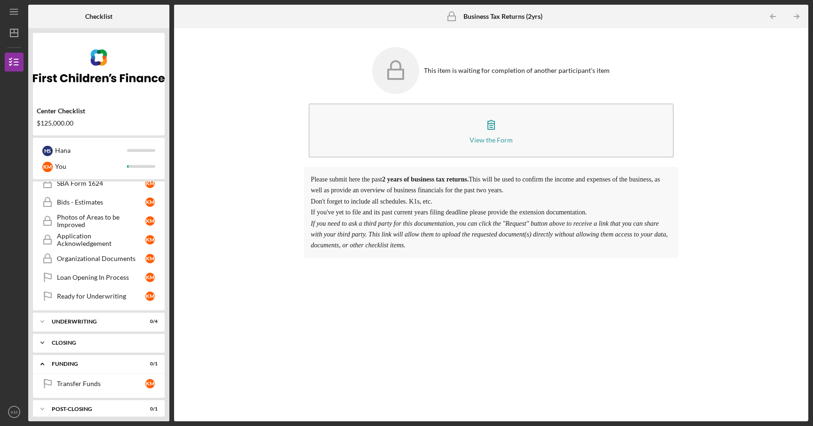
click at [85, 344] on div "CLOSING" at bounding box center [102, 343] width 101 height 6
click at [96, 319] on div "UNDERWRITING" at bounding box center [102, 322] width 101 height 6
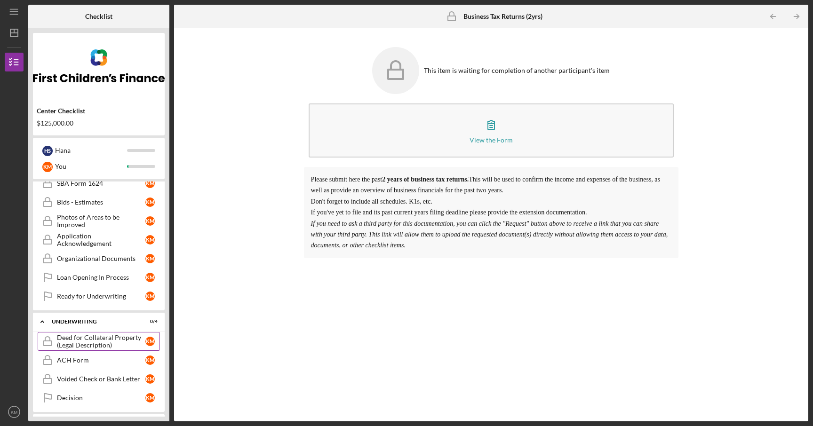
click at [99, 340] on div "Deed for Collateral Property (Legal Description)" at bounding box center [101, 341] width 88 height 15
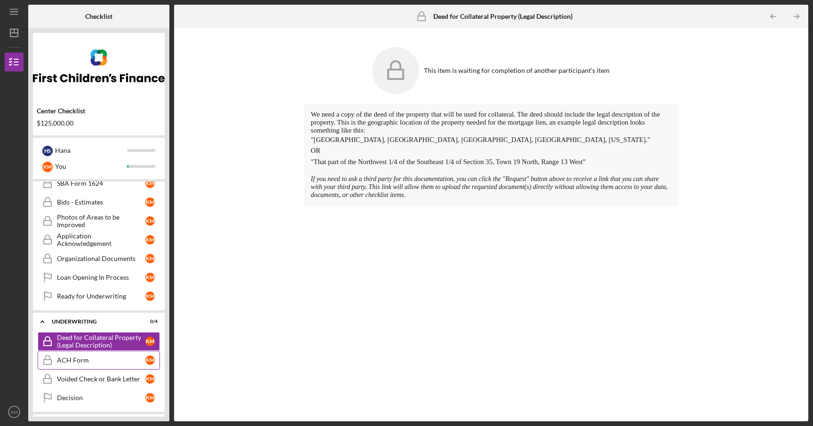
click at [101, 360] on div "ACH Form" at bounding box center [101, 360] width 88 height 8
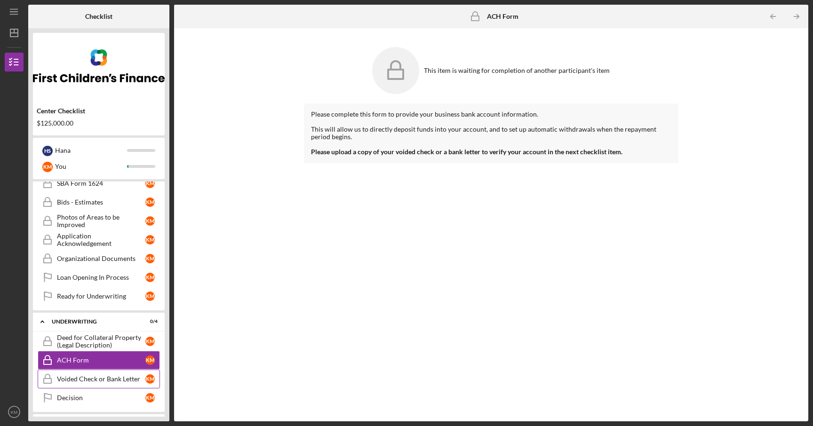
click at [100, 374] on link "Voided Check or Bank Letter Voided Check or Bank Letter K M" at bounding box center [99, 379] width 122 height 19
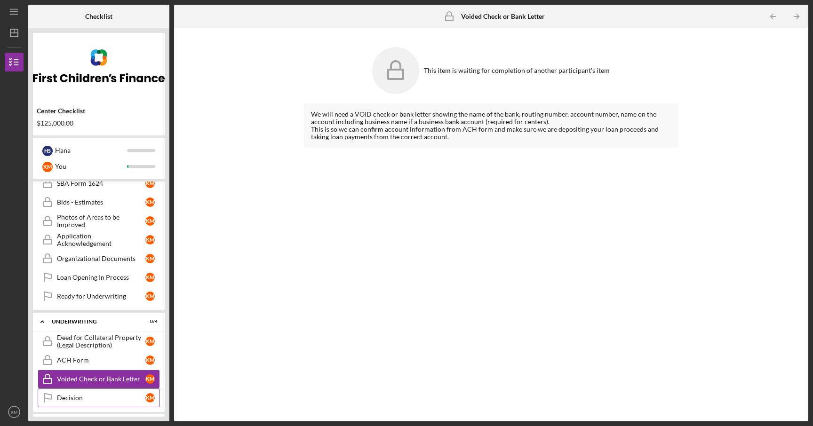
click at [104, 391] on link "Decision Decision K M" at bounding box center [99, 397] width 122 height 19
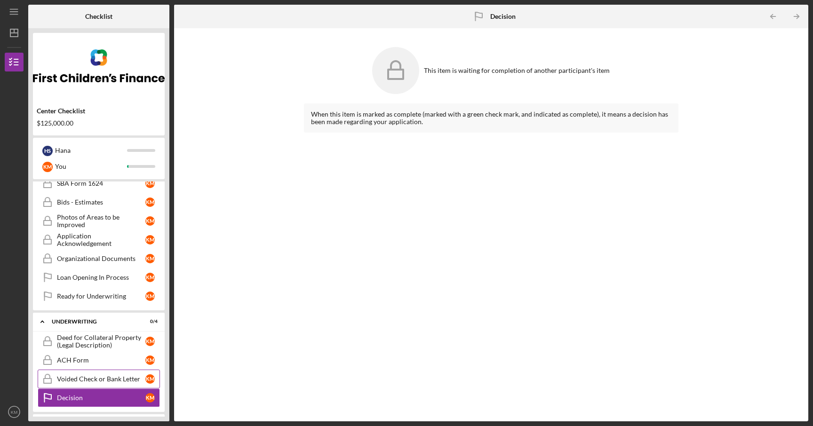
click at [107, 382] on div "Voided Check or Bank Letter" at bounding box center [101, 379] width 88 height 8
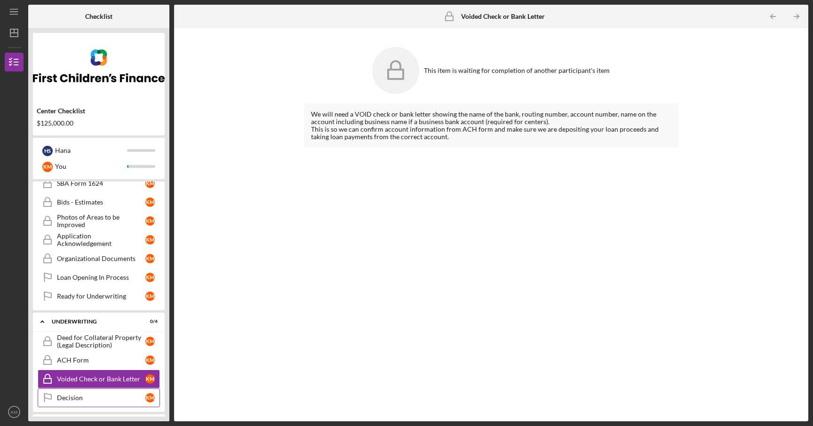
click at [103, 401] on div "Decision" at bounding box center [101, 398] width 88 height 8
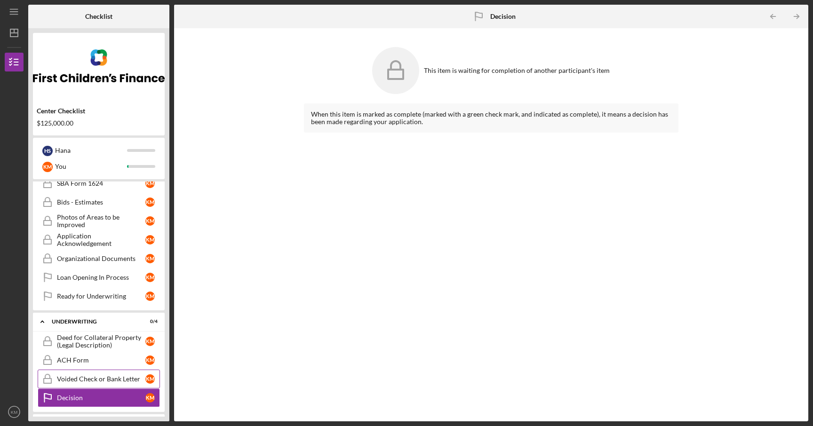
click at [107, 386] on link "Voided Check or Bank Letter Voided Check or Bank Letter K M" at bounding box center [99, 379] width 122 height 19
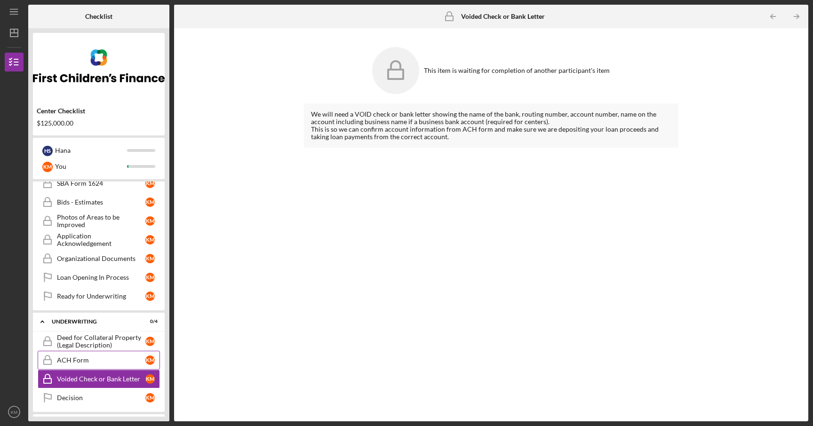
click at [103, 363] on div "ACH Form" at bounding box center [101, 360] width 88 height 8
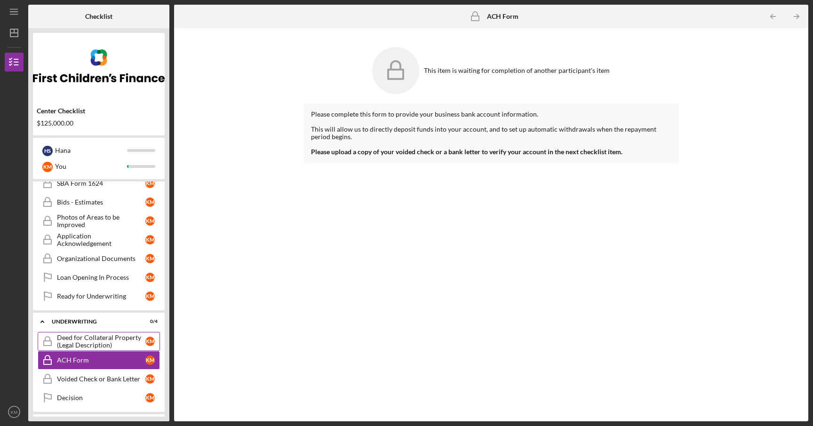
click at [103, 342] on div "Deed for Collateral Property (Legal Description)" at bounding box center [101, 341] width 88 height 15
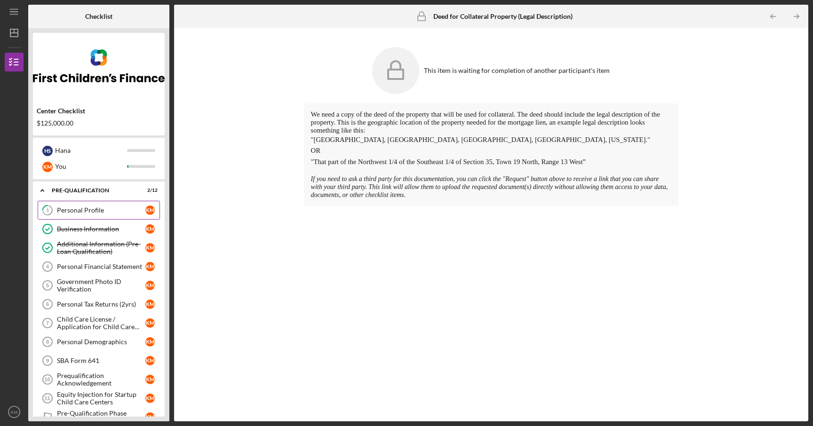
click at [136, 217] on link "1 Personal Profile K M" at bounding box center [99, 210] width 122 height 19
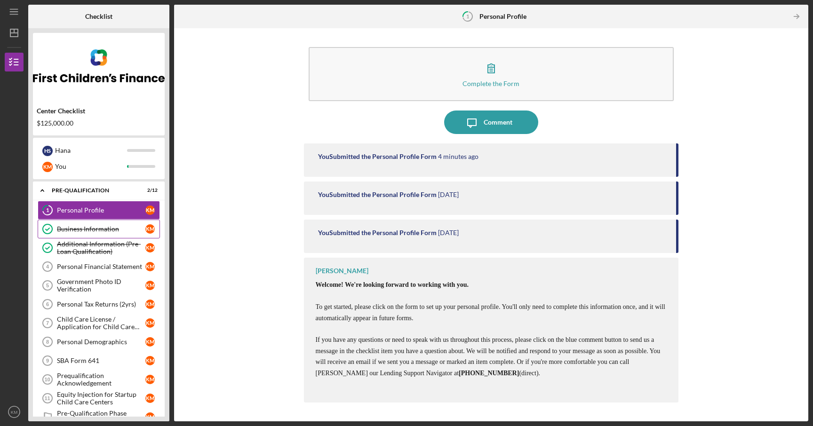
click at [129, 237] on link "Business Information Business Information K M" at bounding box center [99, 229] width 122 height 19
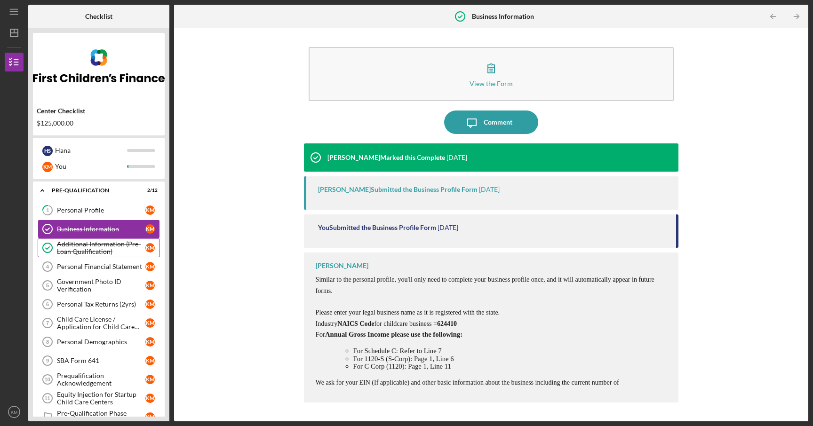
click at [123, 253] on div "Additional Information (Pre-Loan Qualification)" at bounding box center [101, 247] width 88 height 15
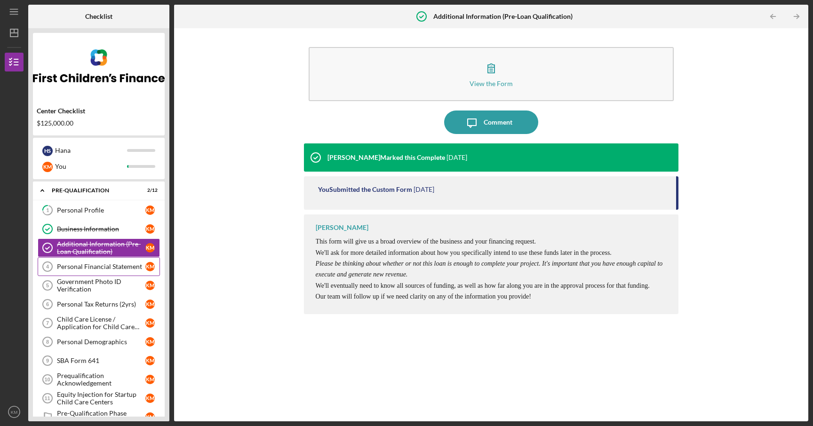
click at [120, 269] on div "Personal Financial Statement" at bounding box center [101, 267] width 88 height 8
